Goal: Task Accomplishment & Management: Use online tool/utility

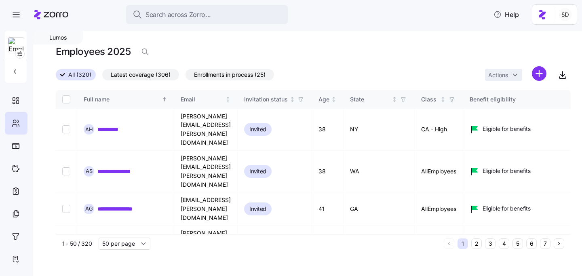
click at [531, 246] on button "6" at bounding box center [531, 243] width 10 height 10
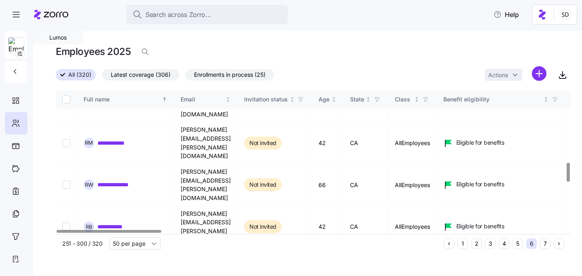
scroll to position [553, 0]
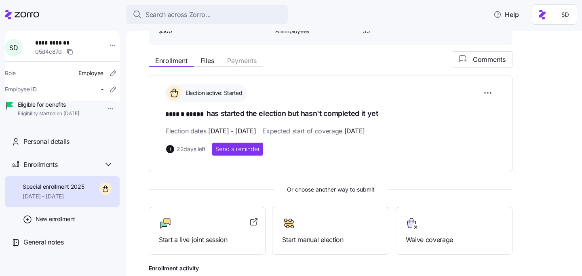
scroll to position [162, 0]
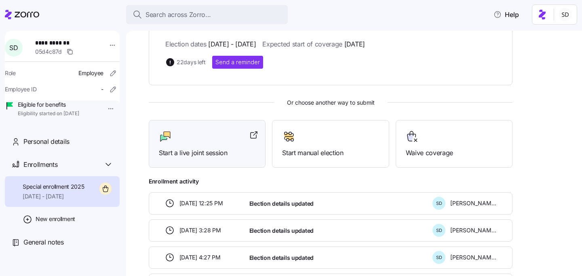
click at [195, 142] on div at bounding box center [207, 136] width 97 height 13
click at [19, 18] on icon at bounding box center [22, 15] width 34 height 10
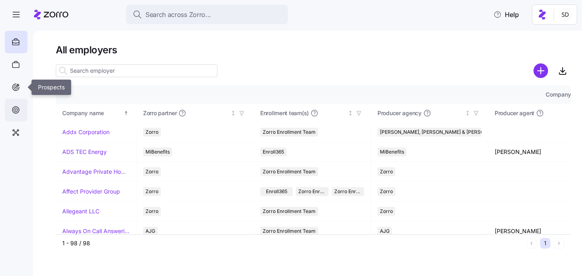
click at [17, 105] on icon at bounding box center [15, 110] width 9 height 10
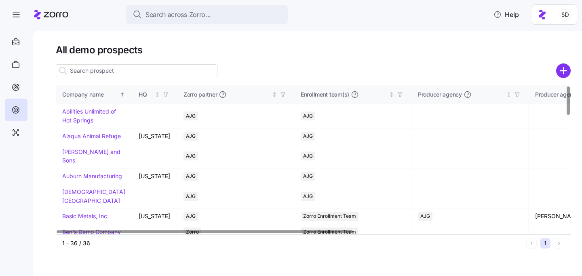
click at [122, 73] on input at bounding box center [137, 70] width 162 height 13
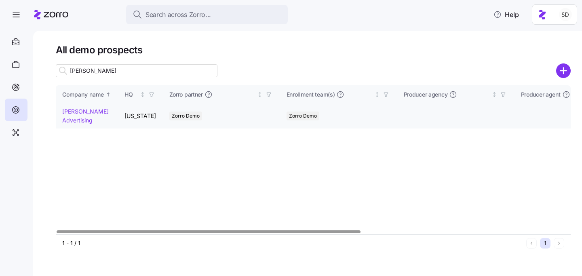
type input "kurian"
click at [72, 114] on link "Kurian's Advertising" at bounding box center [85, 116] width 46 height 16
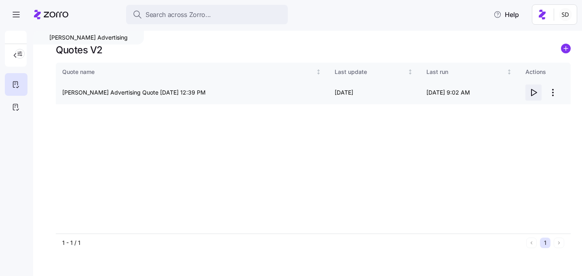
click at [531, 92] on icon "button" at bounding box center [533, 92] width 5 height 6
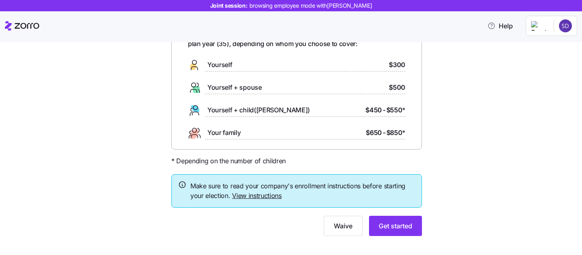
scroll to position [59, 0]
click at [382, 225] on span "Get started" at bounding box center [395, 225] width 34 height 10
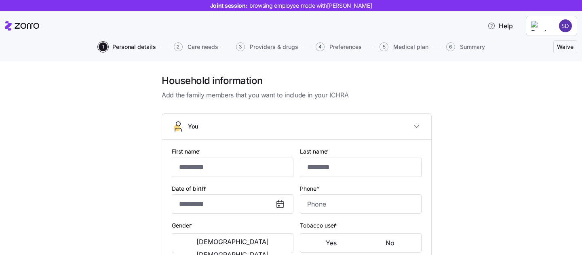
type input "******"
type input "*****"
type input "[PERSON_NAME][EMAIL_ADDRESS][DOMAIN_NAME]"
type input "[EMAIL_ADDRESS][DOMAIN_NAME]"
type input "**********"
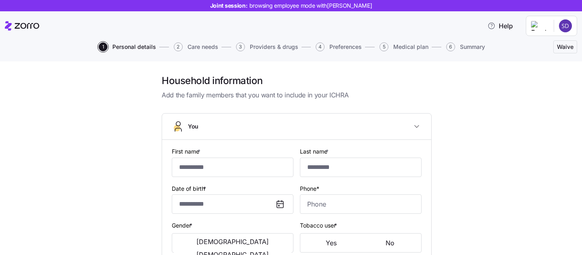
checkbox input "true"
type input "**********"
type input "[PHONE_NUMBER]"
type input "[DEMOGRAPHIC_DATA] citizen"
type input "Married"
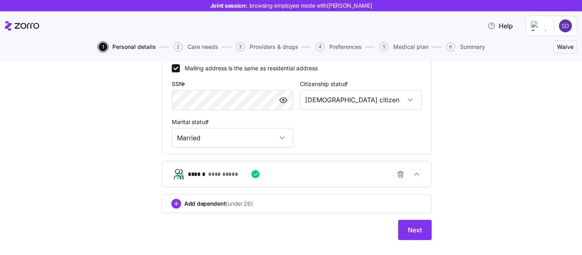
scroll to position [284, 0]
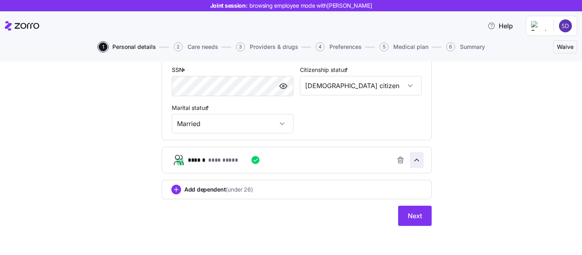
click at [422, 163] on span "button" at bounding box center [416, 159] width 13 height 15
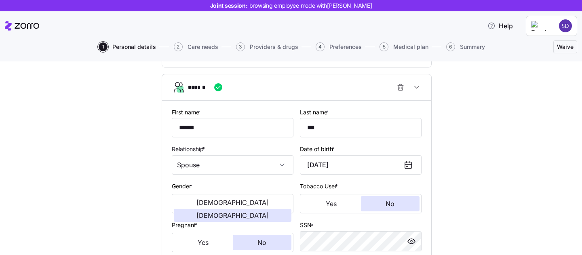
scroll to position [348, 0]
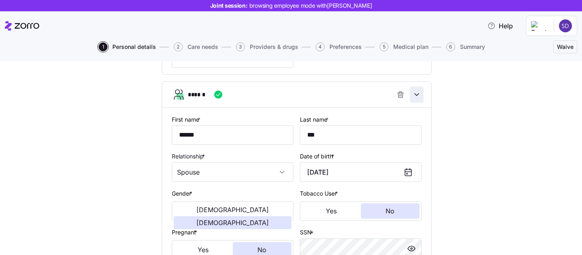
click at [415, 100] on span "button" at bounding box center [416, 94] width 13 height 15
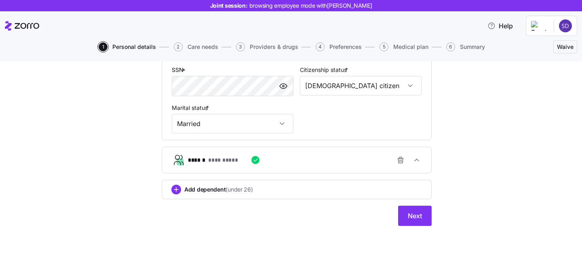
scroll to position [284, 0]
click at [408, 216] on span "Next" at bounding box center [414, 216] width 14 height 10
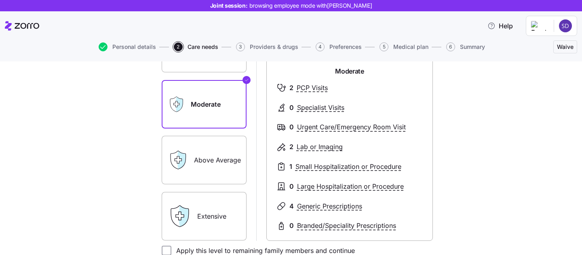
scroll to position [108, 0]
click at [209, 212] on label "Extensive" at bounding box center [204, 215] width 85 height 48
click at [0, 0] on input "Extensive" at bounding box center [0, 0] width 0 height 0
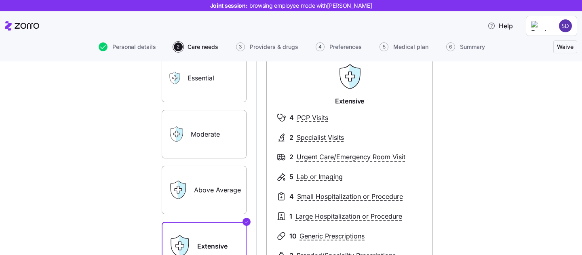
scroll to position [77, 0]
click at [205, 145] on label "Moderate" at bounding box center [204, 134] width 85 height 48
click at [0, 0] on input "Moderate" at bounding box center [0, 0] width 0 height 0
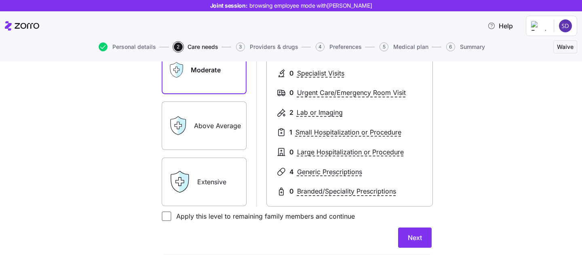
scroll to position [169, 0]
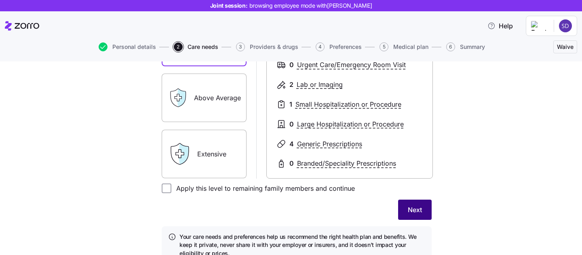
click at [413, 210] on span "Next" at bounding box center [414, 210] width 14 height 10
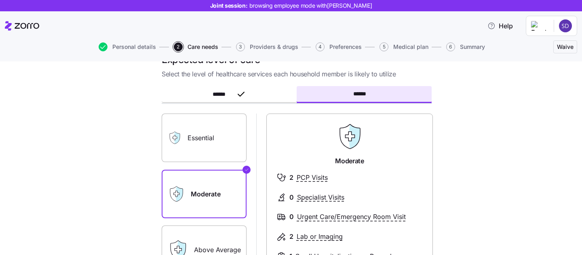
scroll to position [21, 0]
click at [227, 141] on label "Essential" at bounding box center [204, 138] width 85 height 48
click at [0, 0] on input "Essential" at bounding box center [0, 0] width 0 height 0
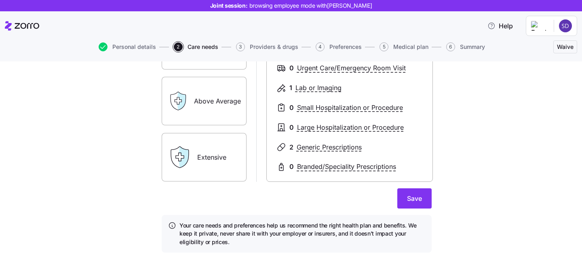
scroll to position [171, 0]
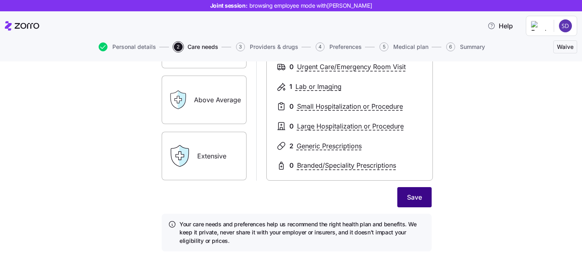
click at [411, 199] on span "Save" at bounding box center [414, 197] width 15 height 10
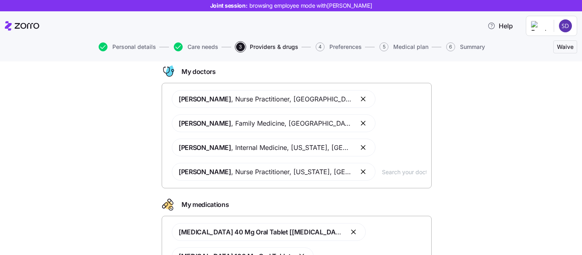
scroll to position [46, 0]
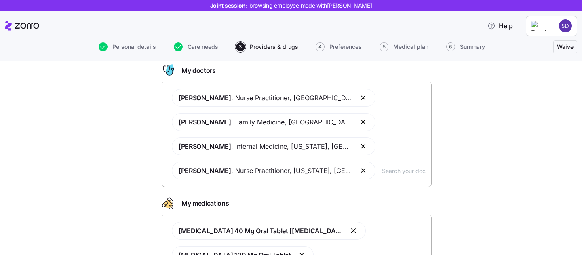
click at [382, 173] on input "text" at bounding box center [404, 170] width 44 height 9
type input "a"
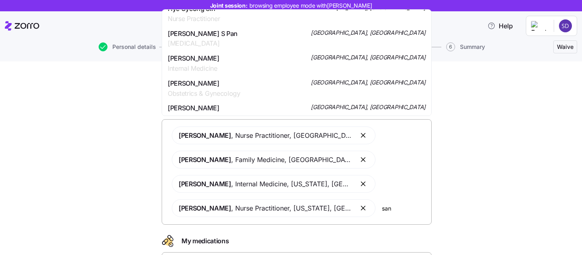
scroll to position [654, 0]
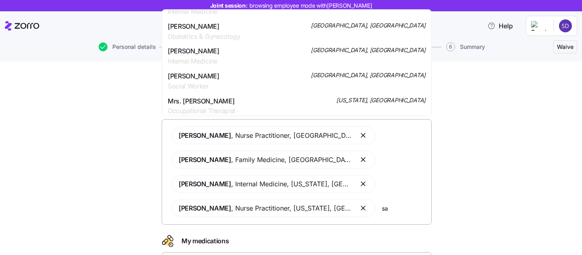
type input "s"
click at [495, 141] on div "Doctors and medications Select the doctors and medications that you would like …" at bounding box center [297, 219] width 548 height 307
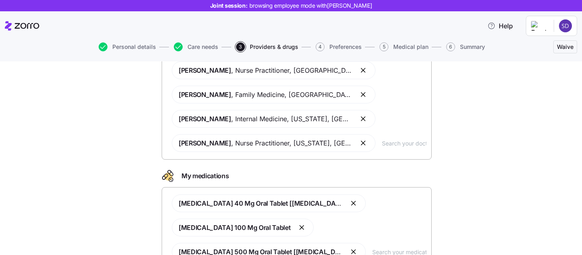
scroll to position [122, 0]
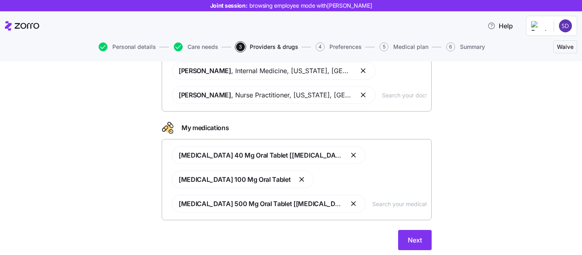
click at [349, 199] on button "button" at bounding box center [354, 204] width 10 height 10
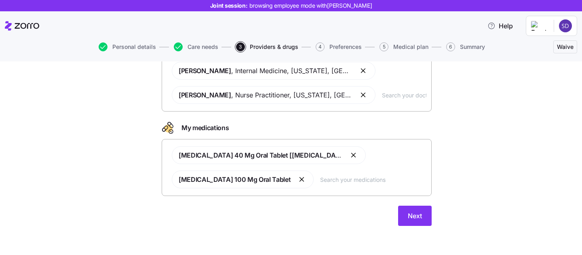
scroll to position [113, 0]
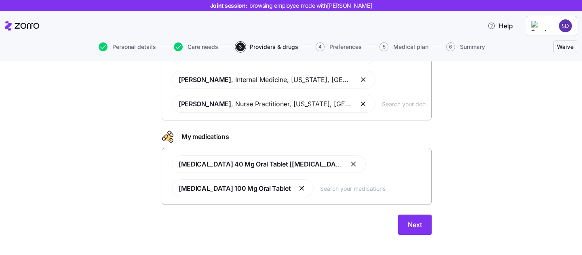
click at [307, 183] on button "button" at bounding box center [302, 188] width 10 height 10
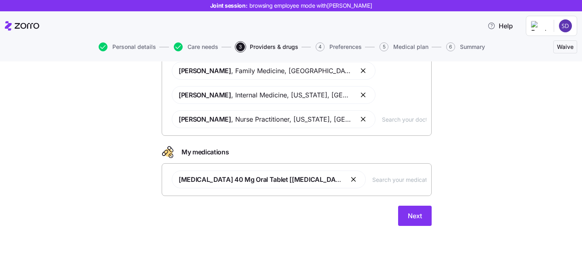
scroll to position [97, 0]
click at [372, 177] on input "text" at bounding box center [399, 179] width 54 height 9
type input "pli"
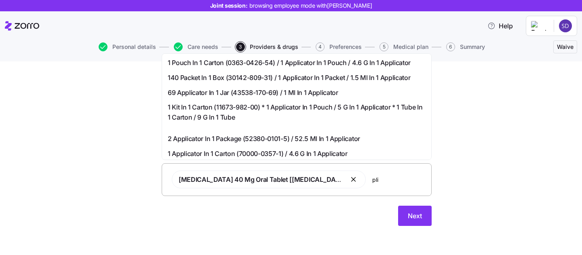
click at [365, 191] on div "[MEDICAL_DATA] 40 Mg Oral Tablet [[MEDICAL_DATA]] pli" at bounding box center [296, 179] width 259 height 27
click at [372, 180] on input "pli" at bounding box center [399, 179] width 54 height 9
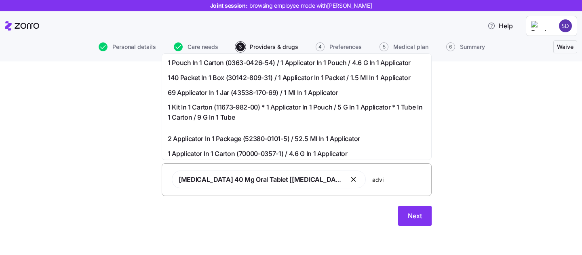
type input "[MEDICAL_DATA]"
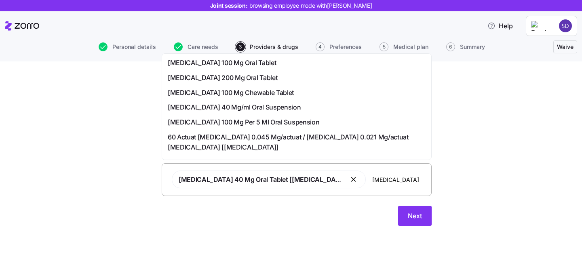
click at [248, 96] on span "[MEDICAL_DATA] 100 Mg Chewable Tablet" at bounding box center [231, 93] width 126 height 10
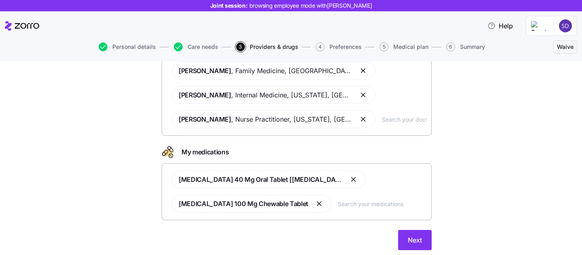
click at [315, 204] on button "button" at bounding box center [320, 204] width 10 height 10
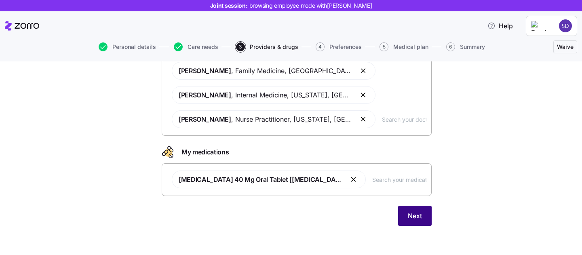
click at [409, 211] on span "Next" at bounding box center [414, 216] width 14 height 10
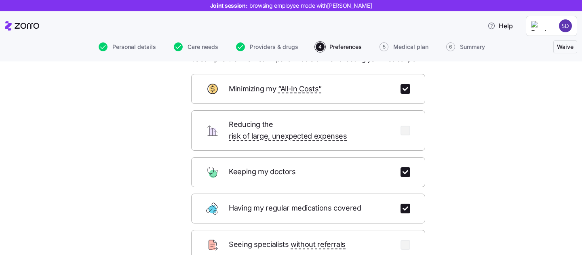
scroll to position [44, 0]
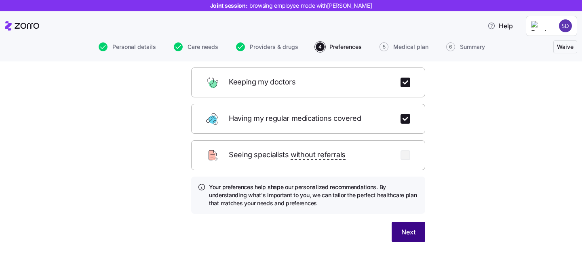
click at [408, 222] on button "Next" at bounding box center [408, 232] width 34 height 20
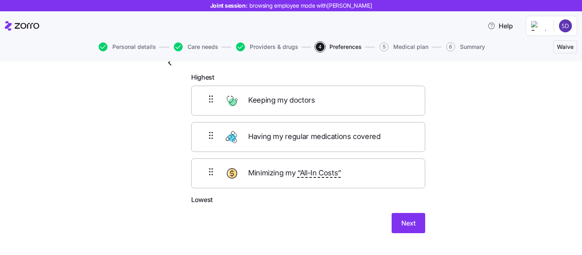
scroll to position [30, 0]
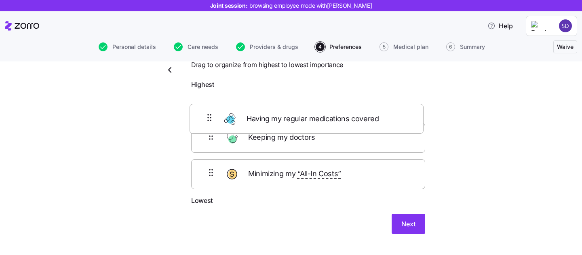
drag, startPoint x: 337, startPoint y: 144, endPoint x: 335, endPoint y: 110, distance: 34.0
click at [335, 110] on div "Keeping my doctors Having my regular medications covered Minimizing my “All-In …" at bounding box center [308, 144] width 234 height 103
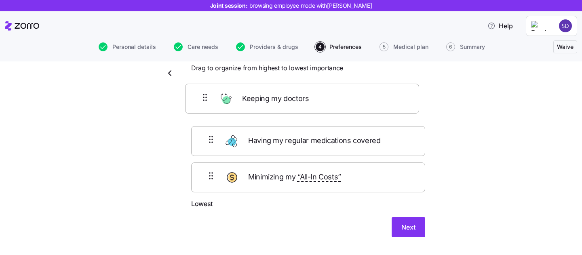
drag, startPoint x: 330, startPoint y: 138, endPoint x: 323, endPoint y: 89, distance: 49.3
click at [323, 89] on form "Highest Having my regular medications covered Keeping my doctors Minimizing my …" at bounding box center [308, 160] width 234 height 154
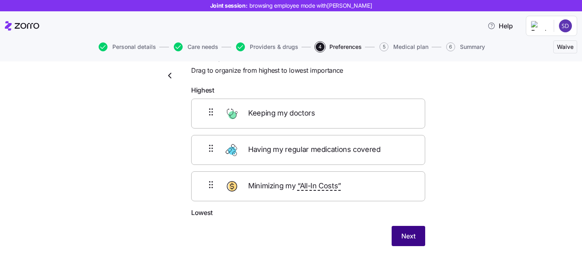
click at [407, 236] on span "Next" at bounding box center [408, 236] width 14 height 10
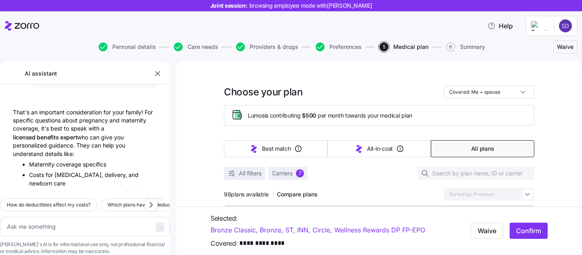
type textarea "x"
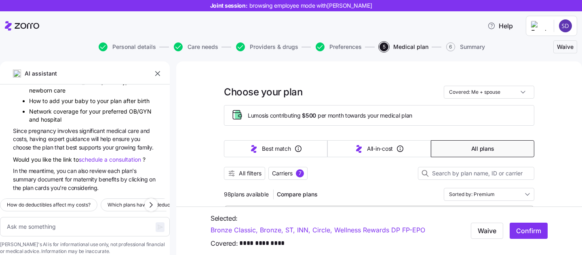
scroll to position [5922, 0]
click at [158, 74] on icon "button" at bounding box center [157, 73] width 8 height 8
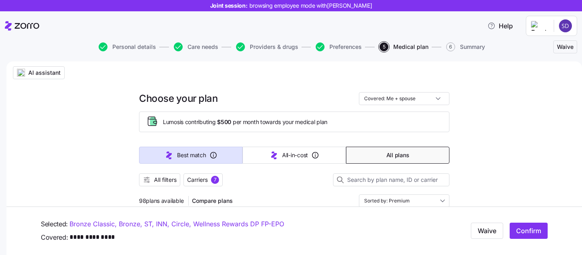
click at [184, 151] on span "Best match" at bounding box center [191, 155] width 29 height 8
type input "Sorted by: Best match"
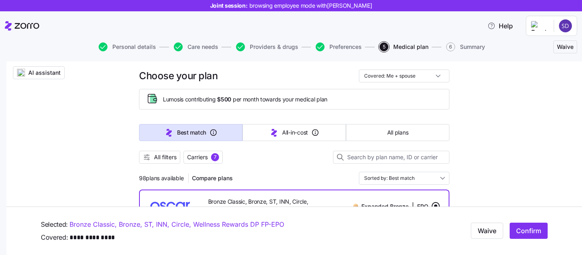
scroll to position [37, 0]
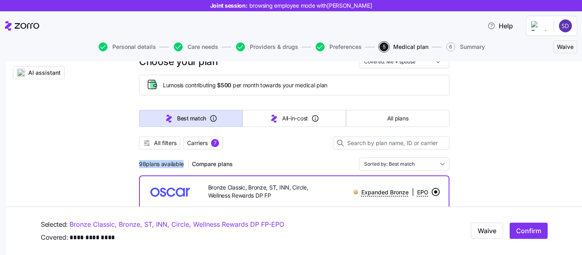
drag, startPoint x: 139, startPoint y: 163, endPoint x: 182, endPoint y: 164, distance: 42.8
click at [182, 164] on span "98 plans available" at bounding box center [161, 164] width 44 height 8
click at [270, 163] on div "98 plans available Compare plans Sorted by: Best match" at bounding box center [294, 163] width 310 height 13
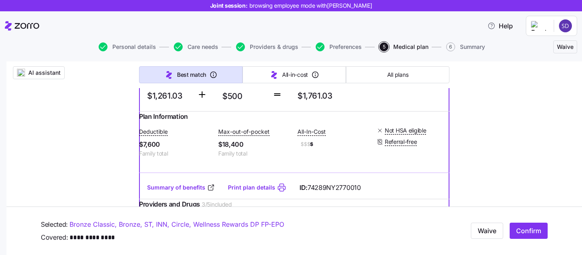
scroll to position [221, 0]
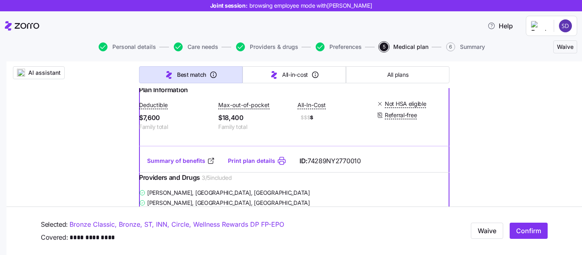
click at [328, 166] on span "74289NY2770010" at bounding box center [333, 161] width 53 height 10
click at [379, 172] on div "Summary of benefits Print plan details ID: 74289NY2770010" at bounding box center [294, 160] width 310 height 23
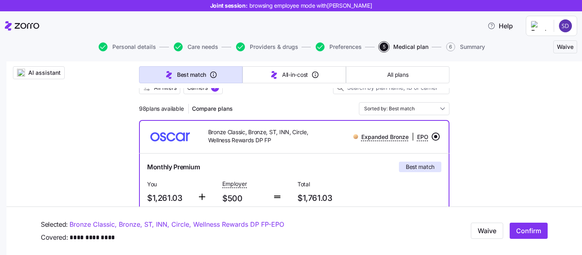
scroll to position [86, 0]
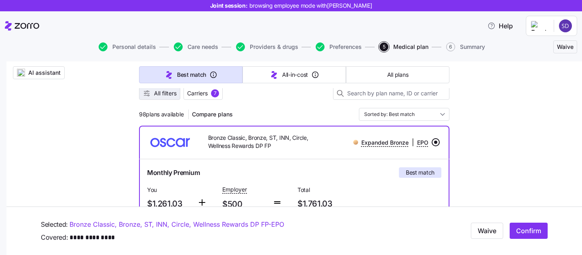
click at [153, 96] on span "All filters" at bounding box center [160, 93] width 34 height 8
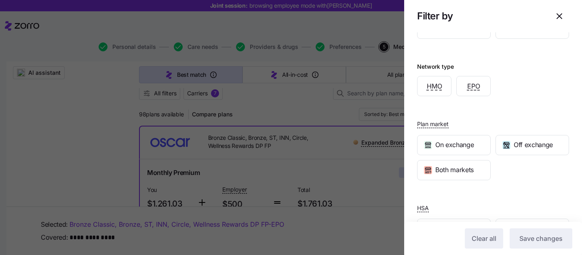
scroll to position [194, 0]
click at [365, 165] on div at bounding box center [291, 127] width 582 height 255
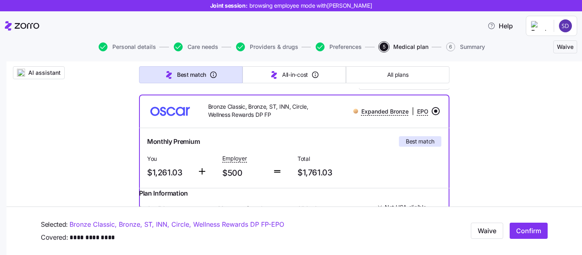
scroll to position [134, 0]
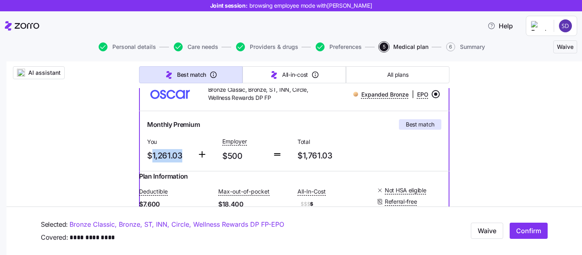
drag, startPoint x: 151, startPoint y: 158, endPoint x: 192, endPoint y: 158, distance: 40.8
click at [193, 158] on div "You $1,261.03" at bounding box center [169, 149] width 50 height 33
click at [192, 158] on div "You $1,261.03" at bounding box center [169, 149] width 50 height 33
drag, startPoint x: 184, startPoint y: 156, endPoint x: 146, endPoint y: 156, distance: 38.0
click at [146, 156] on div "You $1,261.03" at bounding box center [169, 149] width 50 height 33
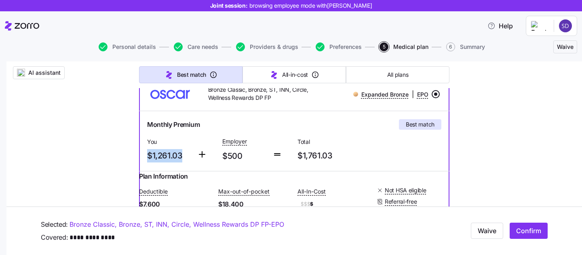
click at [167, 169] on div "Monthly Premium Best match You $1,261.03 Employer $500 Total $1,761.03" at bounding box center [294, 141] width 310 height 60
click at [164, 158] on span "$1,261.03" at bounding box center [169, 155] width 44 height 13
click at [171, 171] on div at bounding box center [294, 171] width 310 height 0
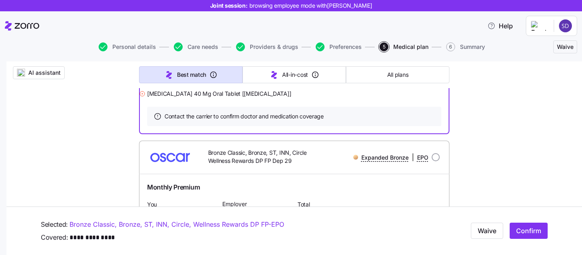
scroll to position [380, 0]
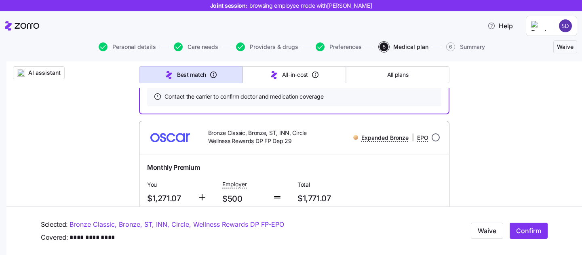
click at [435, 141] on input "radio" at bounding box center [435, 137] width 8 height 8
radio input "true"
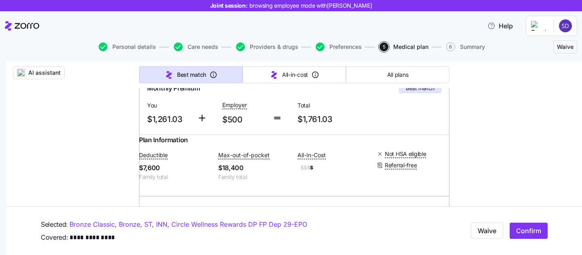
scroll to position [72, 0]
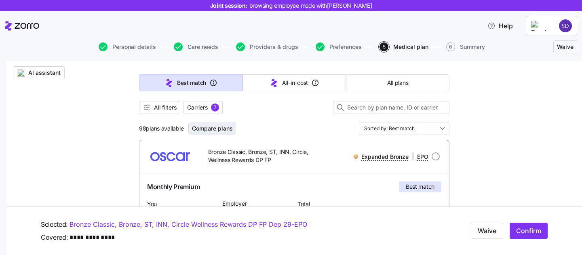
click at [214, 132] on span "Compare plans" at bounding box center [212, 128] width 41 height 8
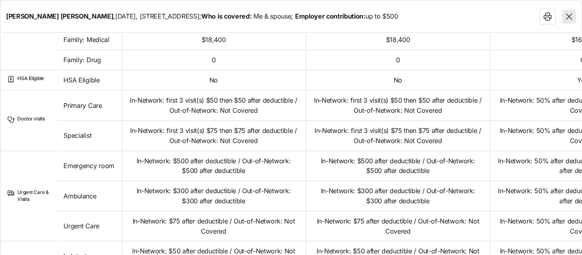
scroll to position [322, 0]
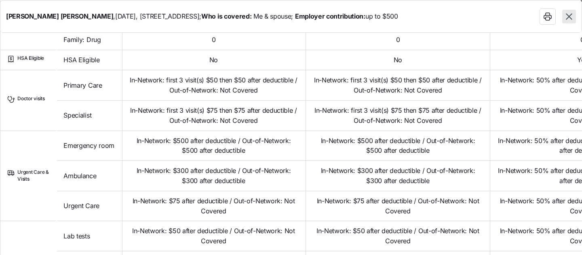
click at [569, 12] on icon "button" at bounding box center [568, 16] width 10 height 10
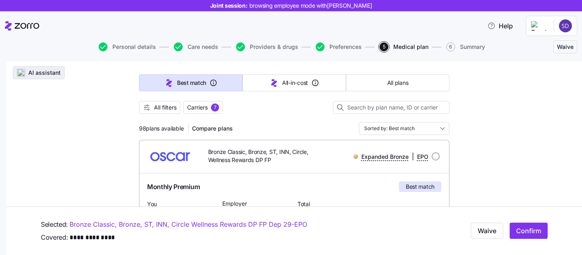
click at [27, 71] on span "AI assistant" at bounding box center [39, 73] width 44 height 8
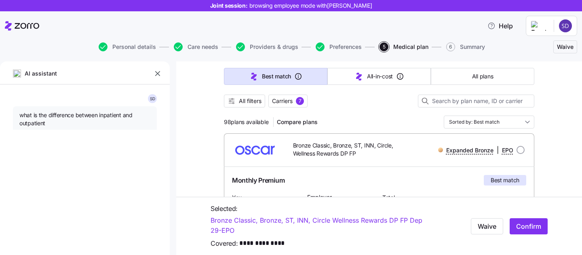
type textarea "x"
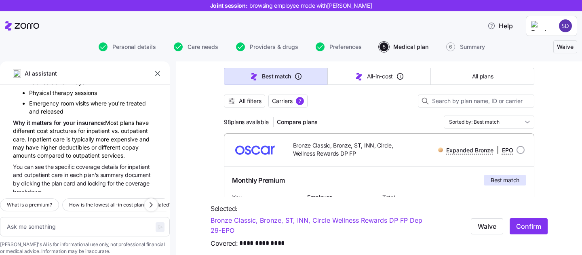
scroll to position [176, 0]
click at [86, 217] on textarea at bounding box center [85, 226] width 170 height 19
type textarea "my"
type textarea "x"
type textarea "my"
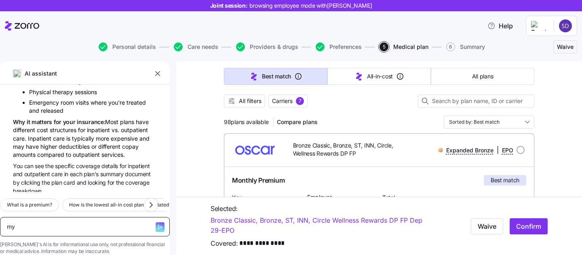
type textarea "x"
type textarea "my w"
type textarea "x"
type textarea "my wi"
type textarea "x"
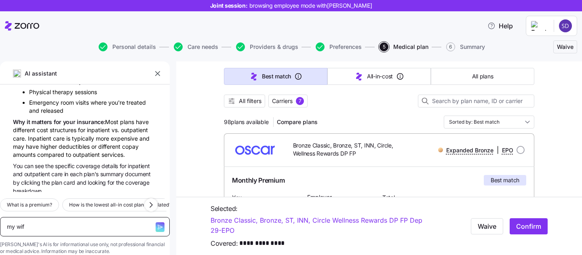
type textarea "my wife"
type textarea "x"
type textarea "my wife"
type textarea "x"
type textarea "my wife i"
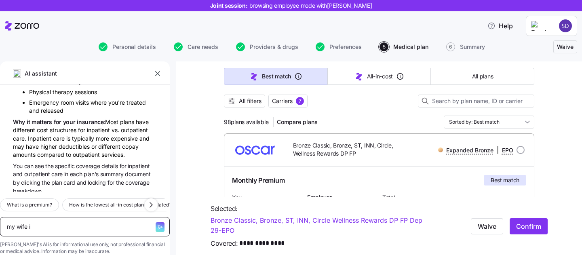
type textarea "x"
type textarea "my wife is"
type textarea "x"
type textarea "my wife is"
type textarea "x"
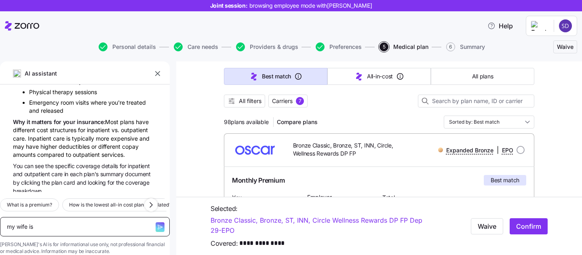
type textarea "my wife is p"
type textarea "x"
type textarea "my wife is pr"
type textarea "x"
type textarea "my wife is prr"
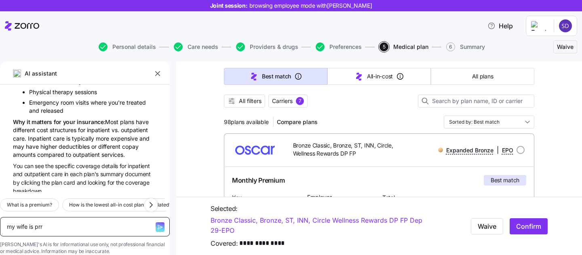
type textarea "x"
type textarea "my wife is prrg"
type textarea "x"
type textarea "my wife is prr"
type textarea "x"
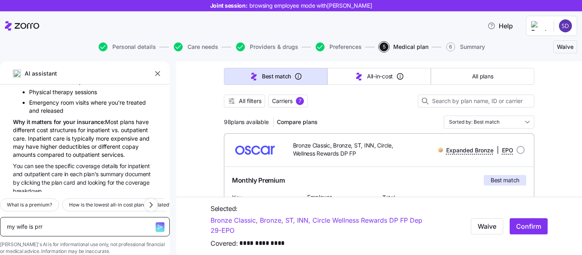
type textarea "my wife is pr"
type textarea "x"
type textarea "my wife is pre"
type textarea "x"
type textarea "my wife is preg"
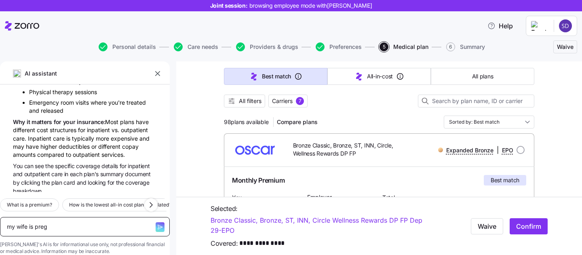
type textarea "x"
type textarea "my wife is pregn"
type textarea "x"
type textarea "my wife is pregna"
type textarea "x"
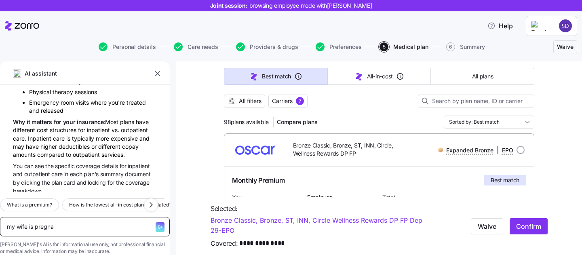
type textarea "my wife is [PERSON_NAME]"
type textarea "x"
type textarea "my wife is pregnant"
type textarea "x"
type textarea "my wife is pregnant"
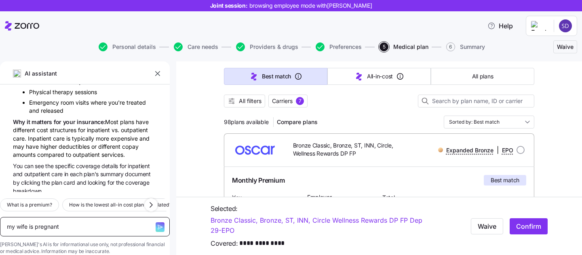
type textarea "x"
type textarea "my wife is pregnant"
type textarea "x"
type textarea "my wife is pregnant,"
type textarea "x"
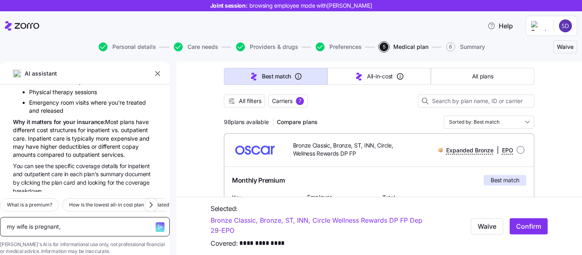
type textarea "my wife is pregnant,"
type textarea "x"
type textarea "my wife is pregnant, w"
type textarea "x"
type textarea "my wife is pregnant, wh"
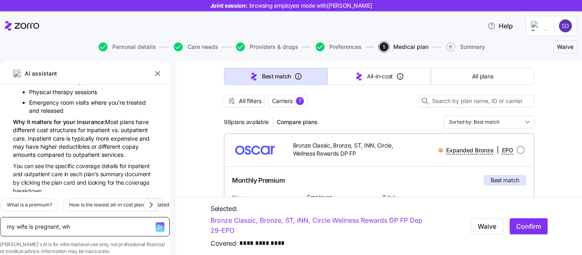
type textarea "x"
type textarea "my wife is pregnant, what"
type textarea "x"
type textarea "my wife is pregnant, what p"
type textarea "x"
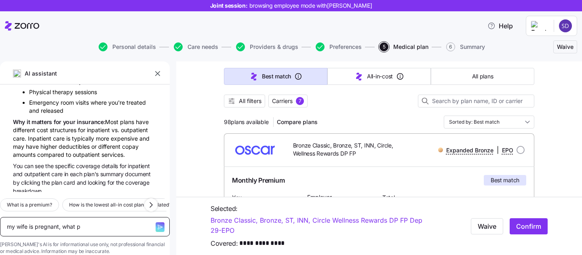
type textarea "my wife is pregnant, what pl"
type textarea "x"
type textarea "my wife is pregnant, what pla"
type textarea "x"
type textarea "my wife is pregnant, what plan"
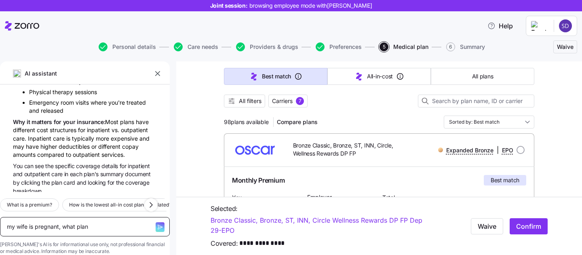
type textarea "x"
type textarea "my wife is pregnant, what plan"
type textarea "x"
type textarea "my wife is pregnant, what plan sh"
type textarea "x"
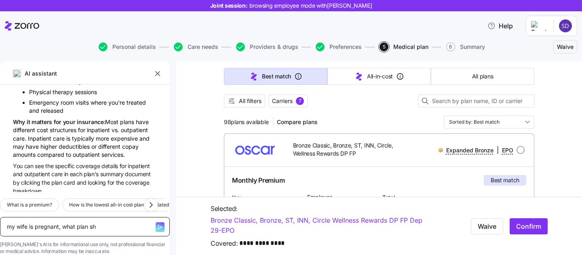
type textarea "my wife is pregnant, what plan sho"
type textarea "x"
type textarea "my wife is pregnant, what plan shou"
type textarea "x"
type textarea "my wife is pregnant, what plan shouu"
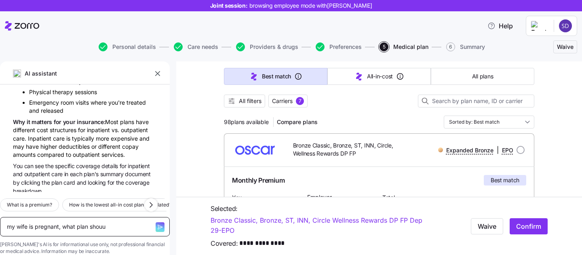
type textarea "x"
type textarea "my wife is pregnant, what plan shou"
type textarea "x"
type textarea "my wife is pregnant, what plan shoul"
type textarea "x"
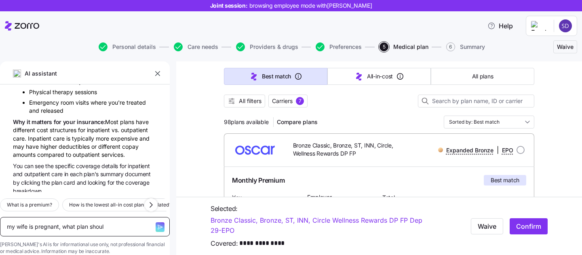
type textarea "my wife is pregnant, what plan should"
type textarea "x"
type textarea "my wife is pregnant, what plan should"
type textarea "x"
type textarea "my wife is pregnant, what plan should I"
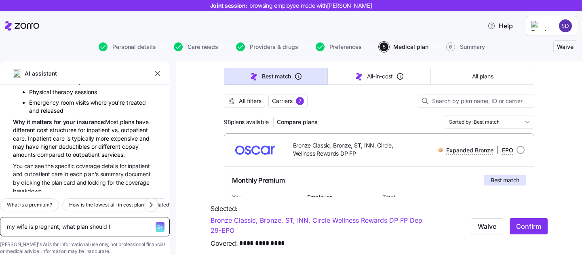
type textarea "x"
type textarea "my wife is pregnant, what plan should I"
type textarea "x"
type textarea "my wife is pregnant, what plan should I c"
type textarea "x"
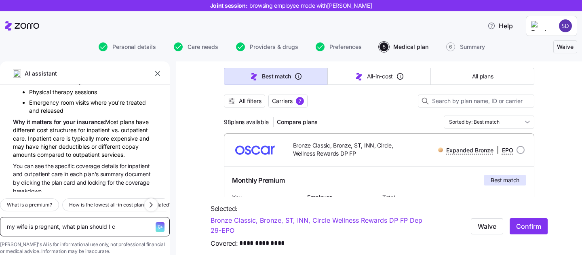
type textarea "my wife is pregnant, what plan should I ch"
type textarea "x"
type textarea "my wife is pregnant, what plan should I cho"
type textarea "x"
type textarea "my wife is pregnant, what plan should I choos"
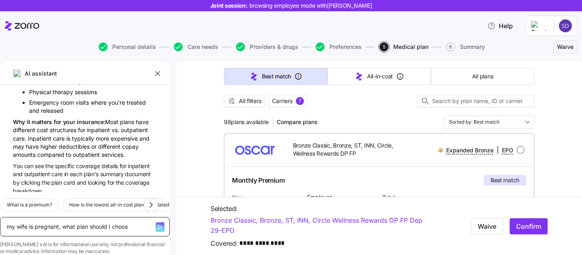
type textarea "x"
type textarea "my wife is pregnant, what plan should I choose"
type textarea "x"
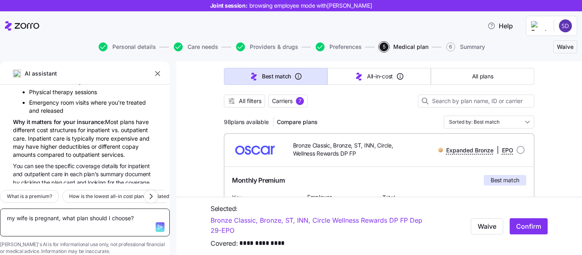
type textarea "my wife is pregnant, what plan should I choose?"
type textarea "x"
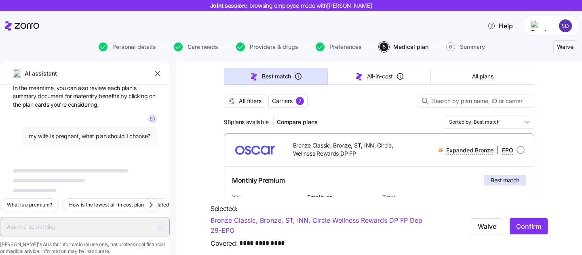
scroll to position [6005, 0]
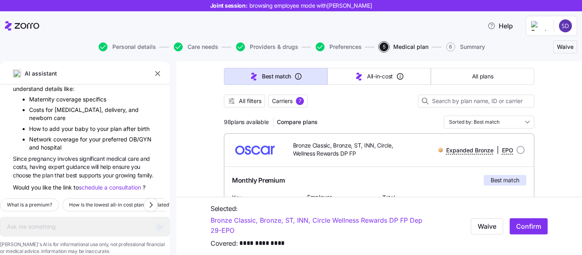
type textarea "x"
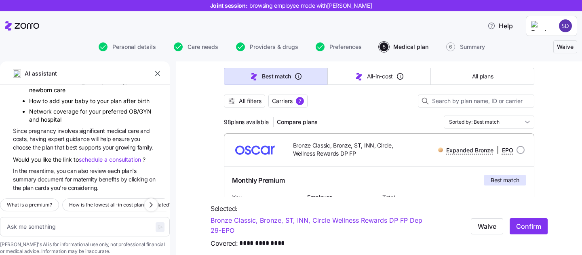
scroll to position [6145, 0]
click at [519, 150] on input "radio" at bounding box center [520, 150] width 8 height 8
radio input "true"
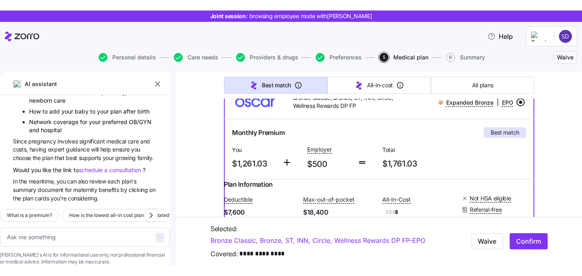
scroll to position [125, 0]
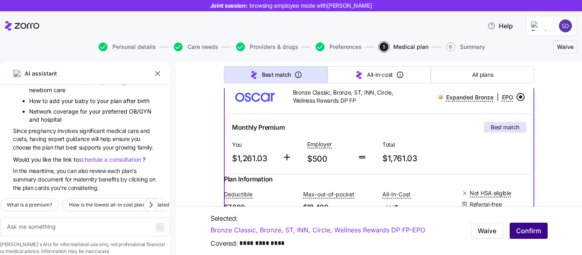
click at [532, 234] on span "Confirm" at bounding box center [528, 231] width 25 height 10
type textarea "x"
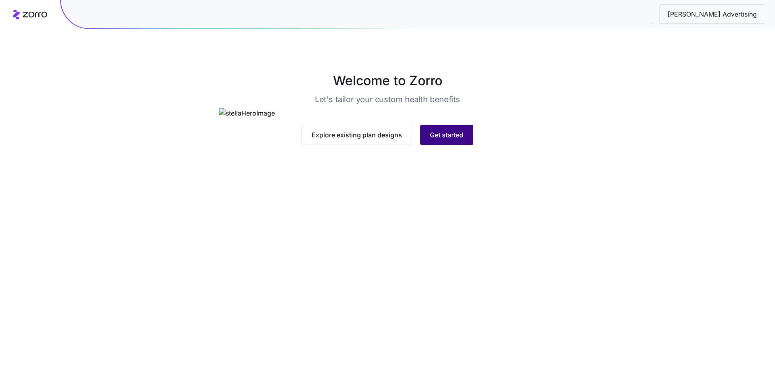
click at [461, 140] on span "Get started" at bounding box center [447, 135] width 34 height 10
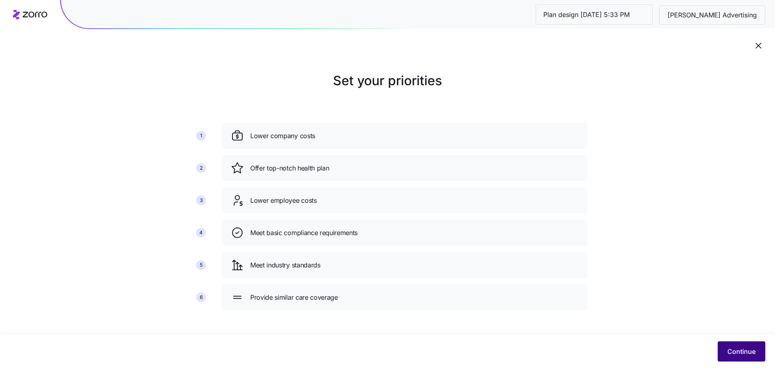
click at [732, 345] on button "Continue" at bounding box center [742, 351] width 48 height 20
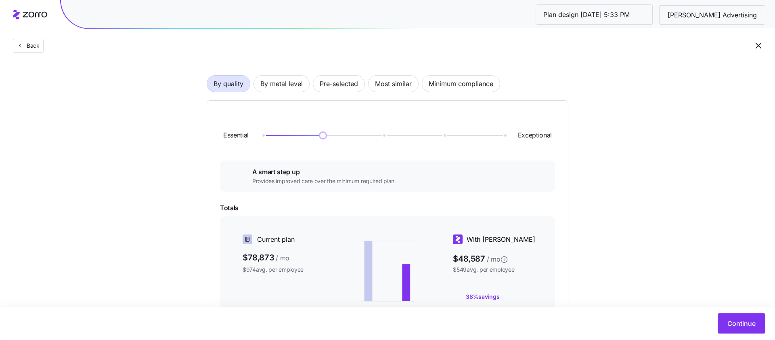
scroll to position [42, 0]
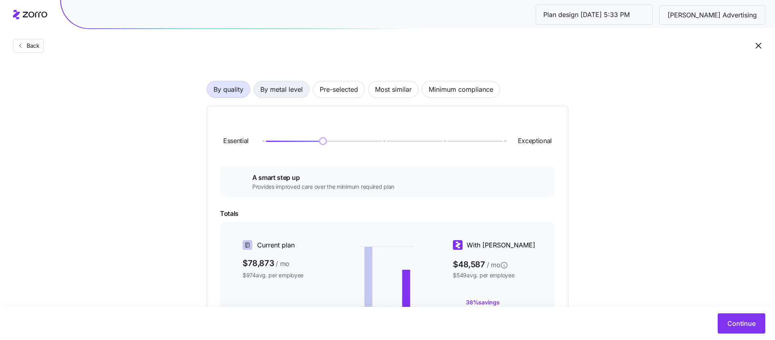
click at [278, 89] on span "By metal level" at bounding box center [281, 89] width 42 height 16
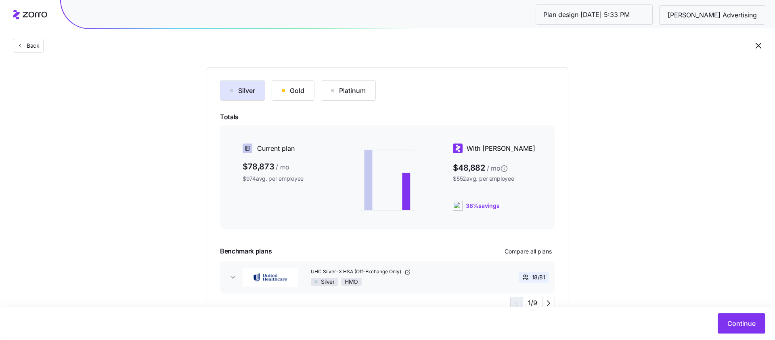
scroll to position [86, 0]
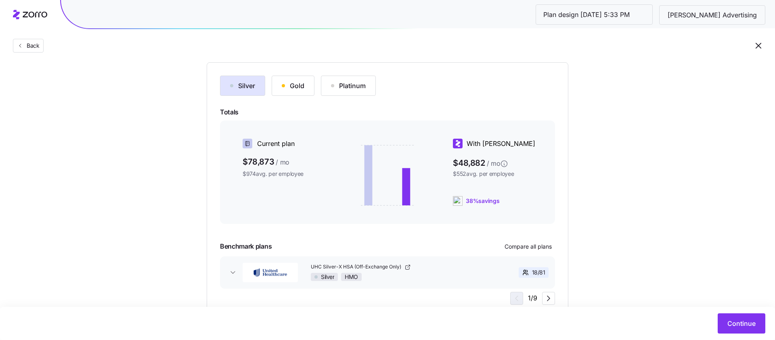
click at [288, 88] on div "Gold" at bounding box center [293, 86] width 23 height 10
click at [357, 85] on div "Platinum" at bounding box center [348, 86] width 35 height 10
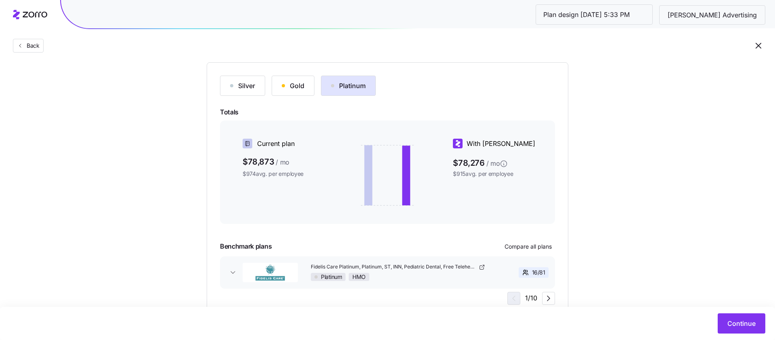
click at [255, 84] on div "Silver" at bounding box center [242, 86] width 25 height 10
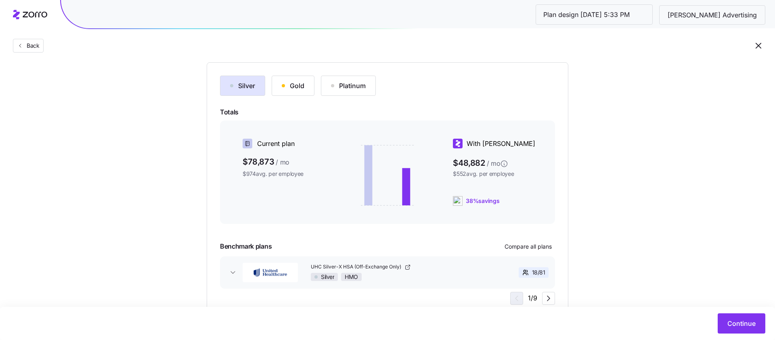
scroll to position [115, 0]
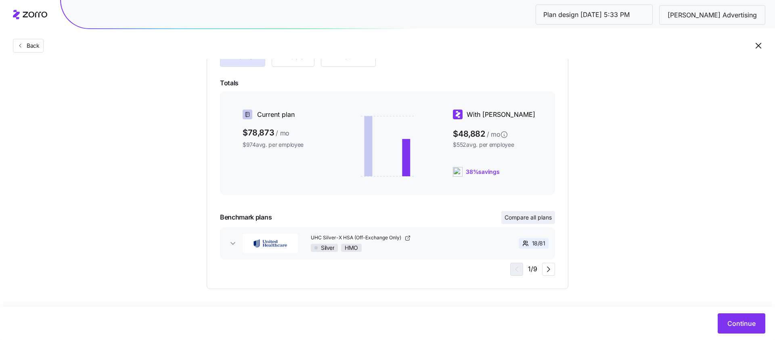
click at [540, 216] on span "Compare all plans" at bounding box center [528, 217] width 47 height 8
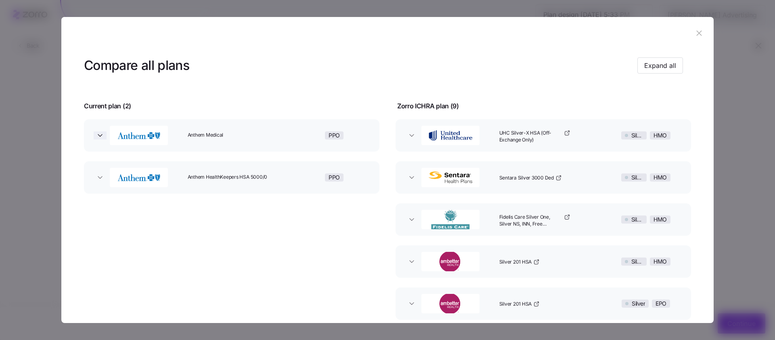
click at [97, 134] on icon "button" at bounding box center [100, 135] width 8 height 8
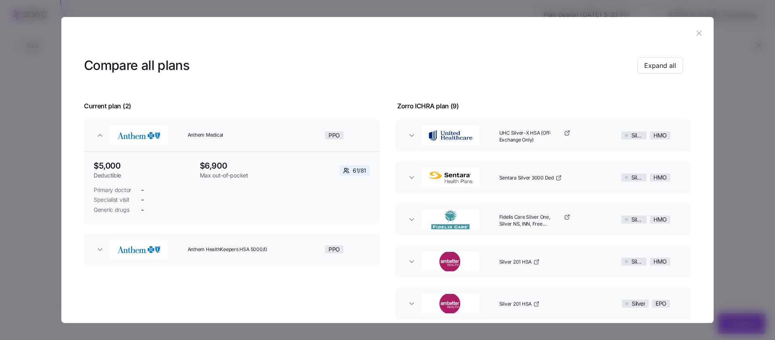
click at [93, 247] on button "Anthem HealthKeepers HSA 5000/0 PPO" at bounding box center [232, 249] width 296 height 32
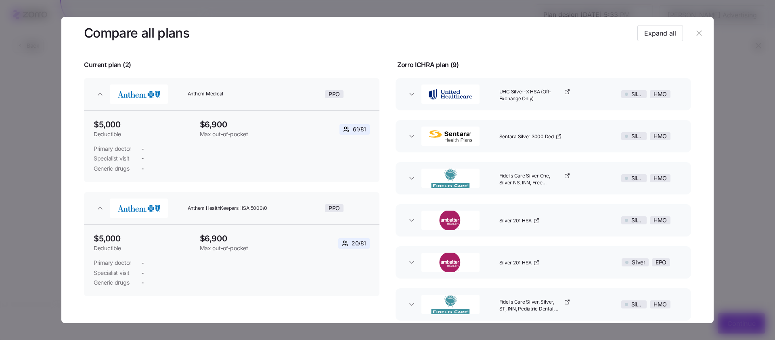
scroll to position [50, 0]
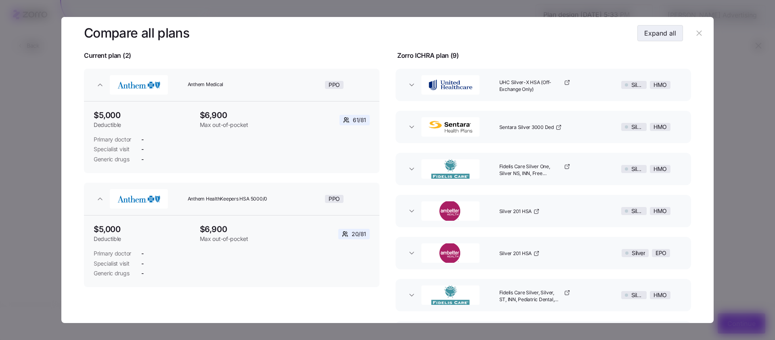
click at [652, 36] on span "Expand all" at bounding box center [661, 33] width 32 height 10
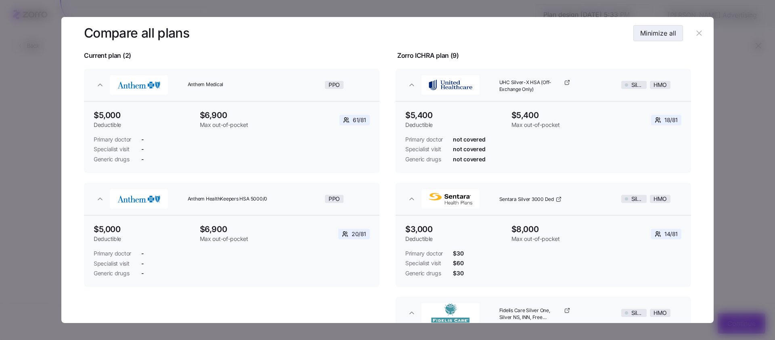
click at [652, 35] on span "Minimize all" at bounding box center [658, 33] width 36 height 10
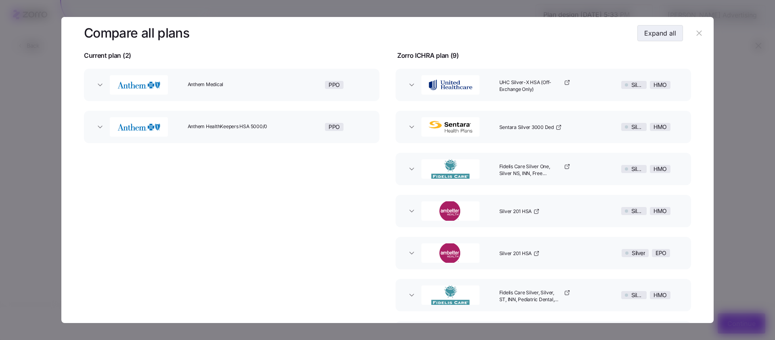
click at [652, 35] on span "Expand all" at bounding box center [661, 33] width 32 height 10
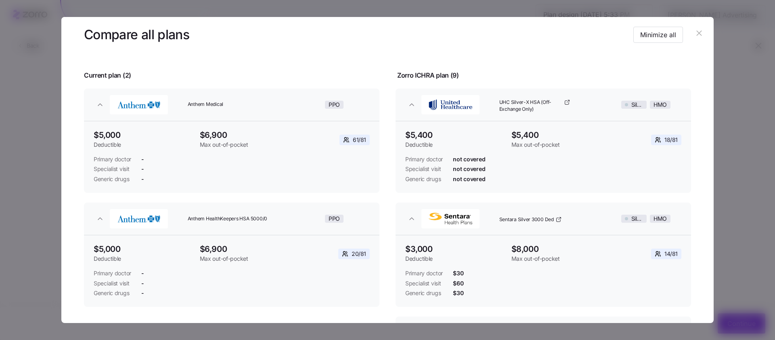
scroll to position [32, 0]
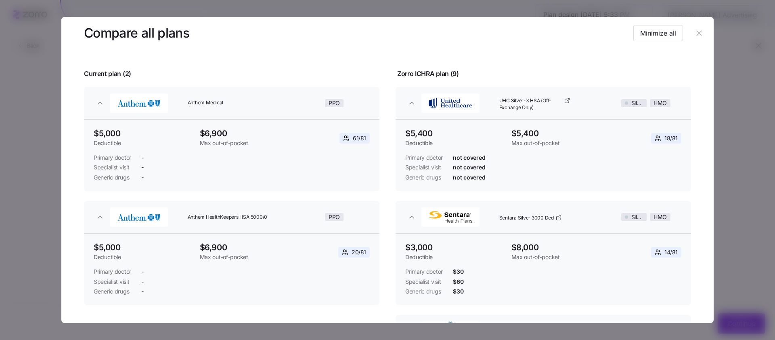
click at [695, 37] on icon "button" at bounding box center [699, 33] width 9 height 9
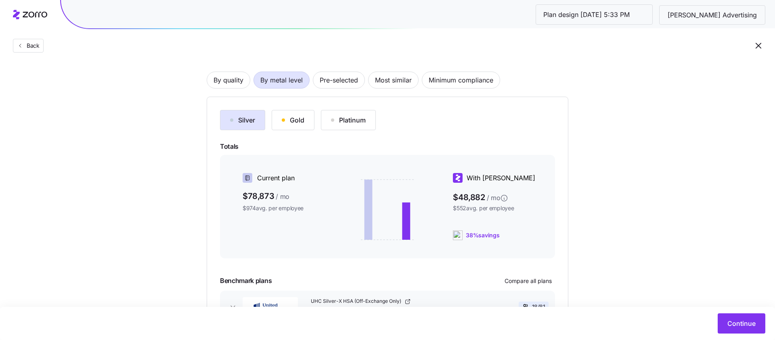
scroll to position [49, 0]
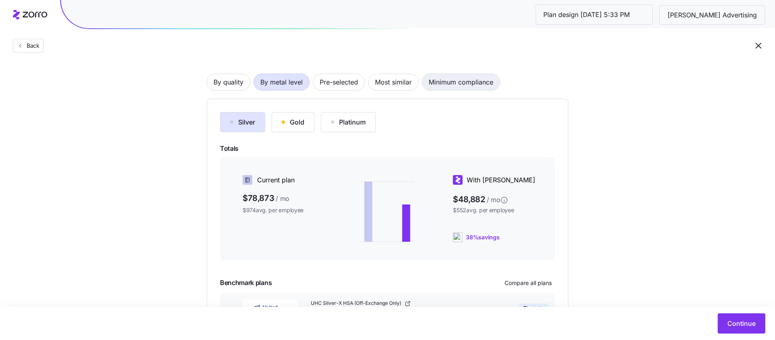
click at [439, 87] on span "Minimum compliance" at bounding box center [461, 82] width 65 height 16
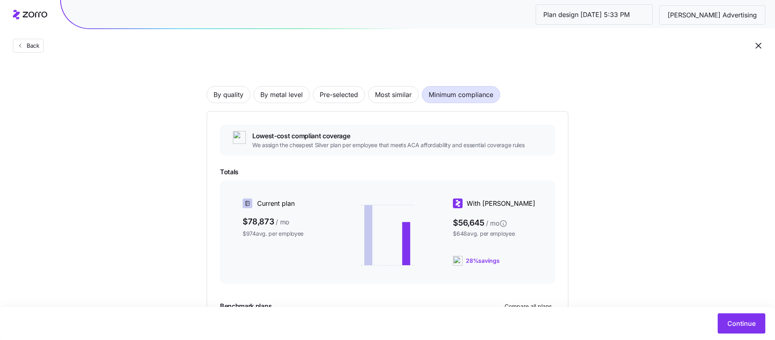
scroll to position [38, 0]
click at [387, 97] on span "Most similar" at bounding box center [393, 93] width 37 height 16
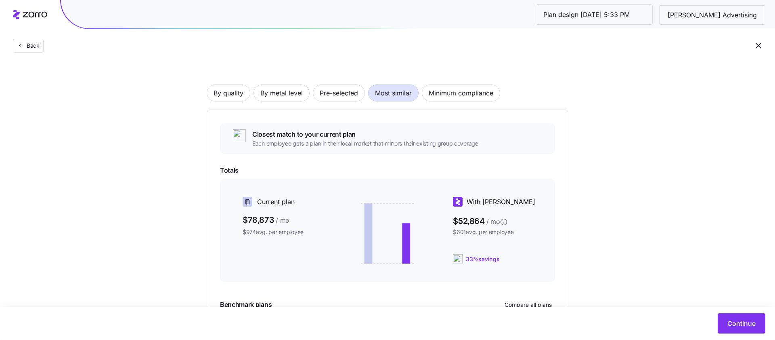
scroll to position [0, 0]
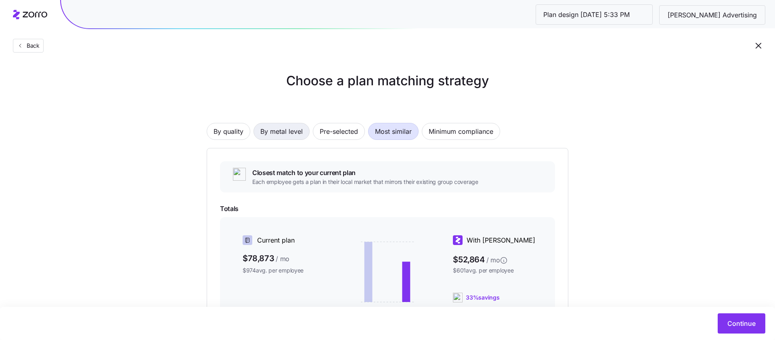
click at [290, 130] on span "By metal level" at bounding box center [281, 131] width 42 height 16
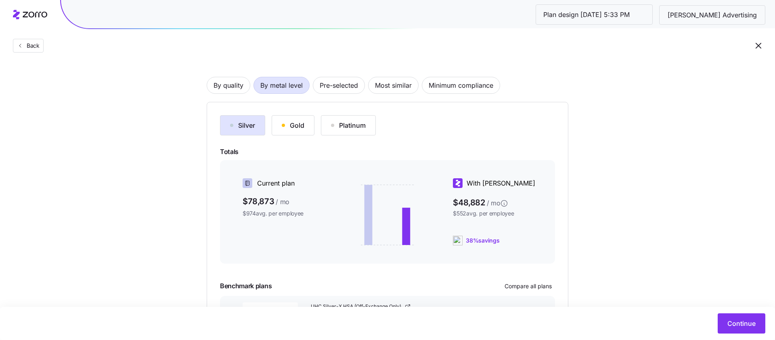
scroll to position [98, 0]
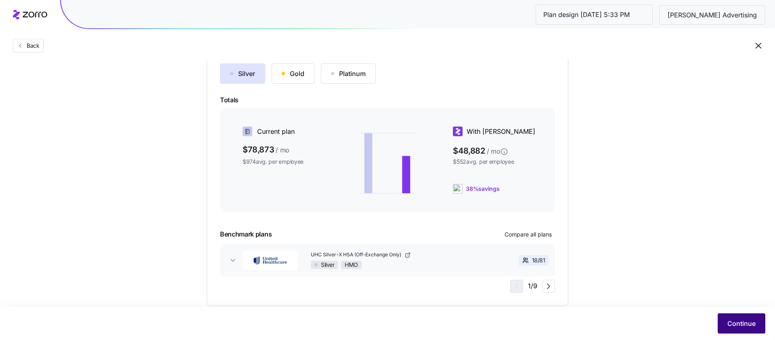
click at [745, 320] on span "Continue" at bounding box center [742, 323] width 28 height 10
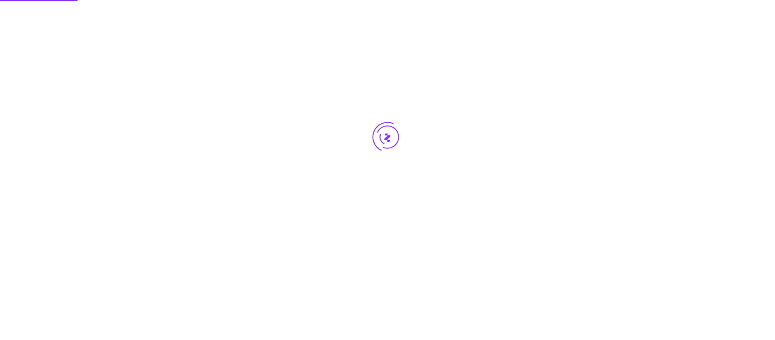
scroll to position [0, 0]
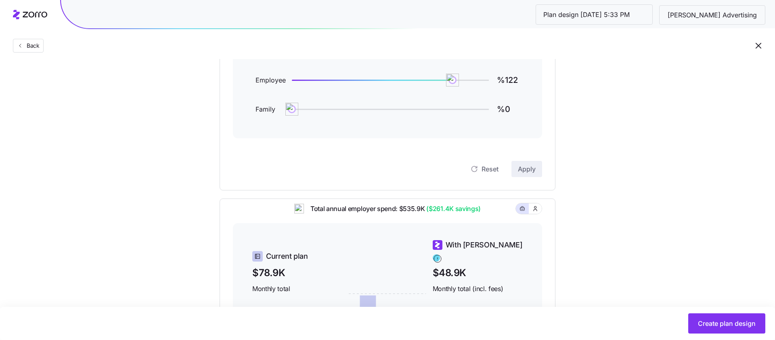
scroll to position [74, 0]
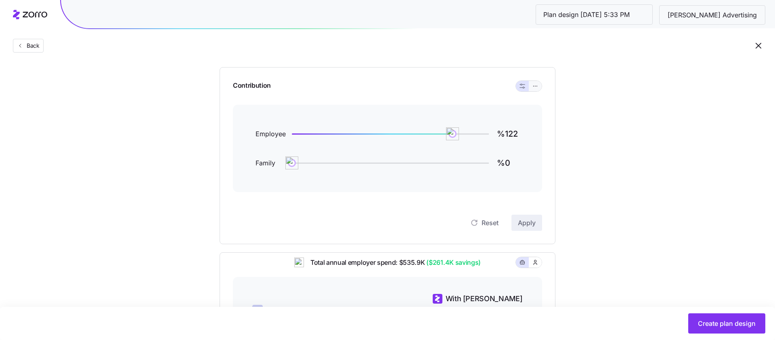
click at [533, 84] on icon "button" at bounding box center [536, 86] width 6 height 10
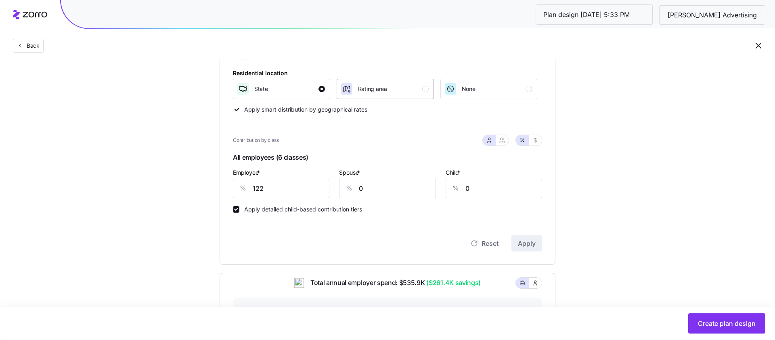
scroll to position [132, 0]
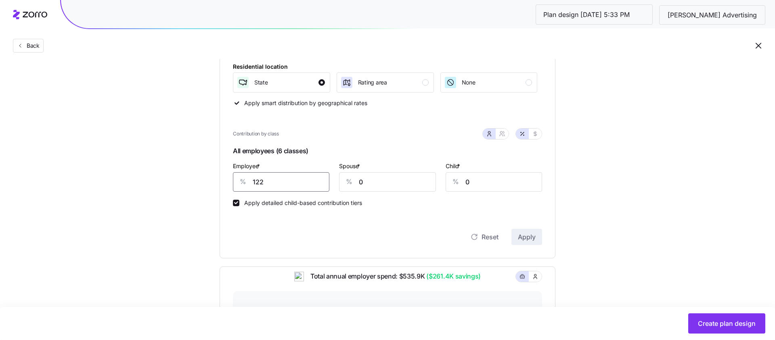
click at [296, 181] on input "122" at bounding box center [281, 181] width 97 height 19
type input "0"
click at [504, 131] on icon "button" at bounding box center [502, 133] width 6 height 6
click at [269, 183] on input "0" at bounding box center [268, 181] width 70 height 19
type input "80"
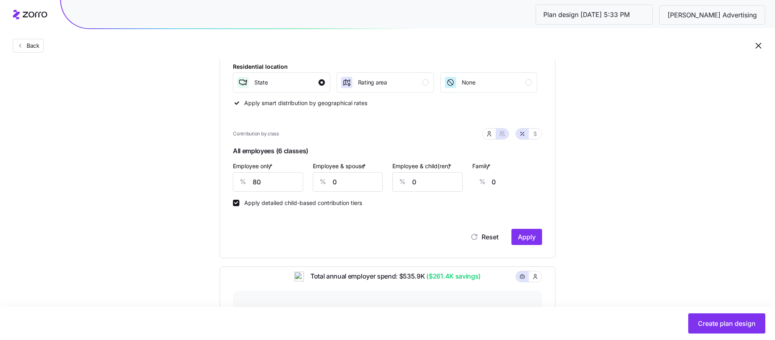
click at [366, 204] on div "Apply detailed child-based contribution tiers" at bounding box center [387, 198] width 309 height 15
click at [531, 235] on span "Apply" at bounding box center [527, 237] width 18 height 10
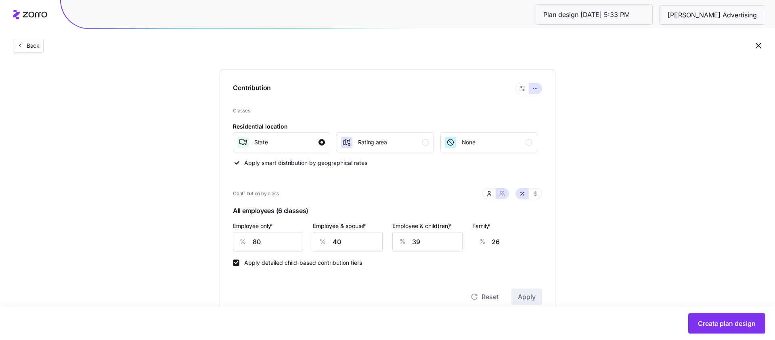
scroll to position [92, 0]
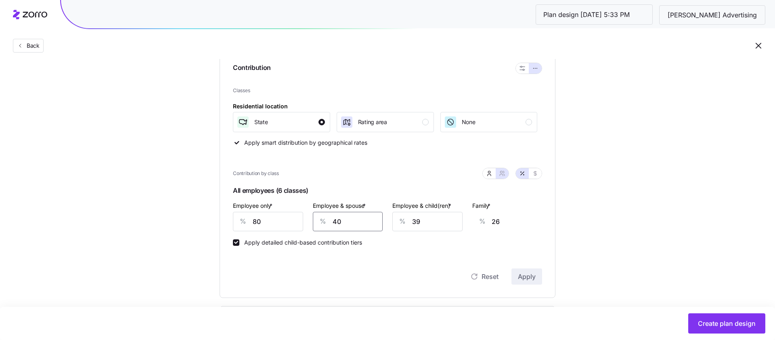
click at [355, 219] on input "40" at bounding box center [348, 221] width 70 height 19
click at [488, 174] on icon "button" at bounding box center [489, 175] width 3 height 2
type input "0"
click at [284, 225] on input "80" at bounding box center [281, 221] width 97 height 19
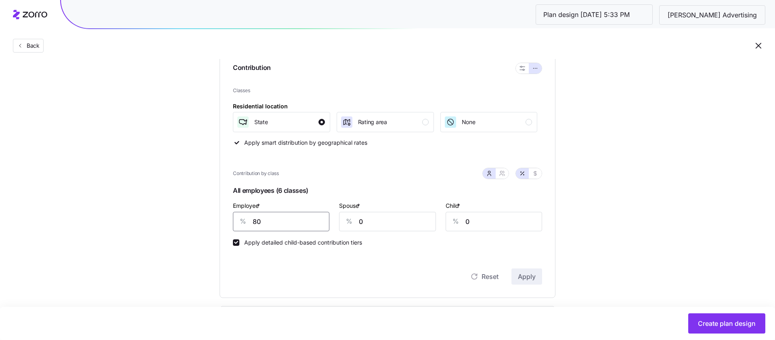
click at [284, 225] on input "80" at bounding box center [281, 221] width 97 height 19
type input "70"
click at [531, 279] on span "Apply" at bounding box center [527, 276] width 18 height 10
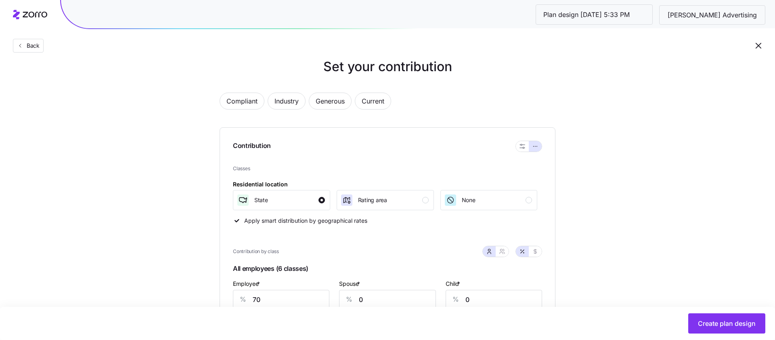
scroll to position [45, 0]
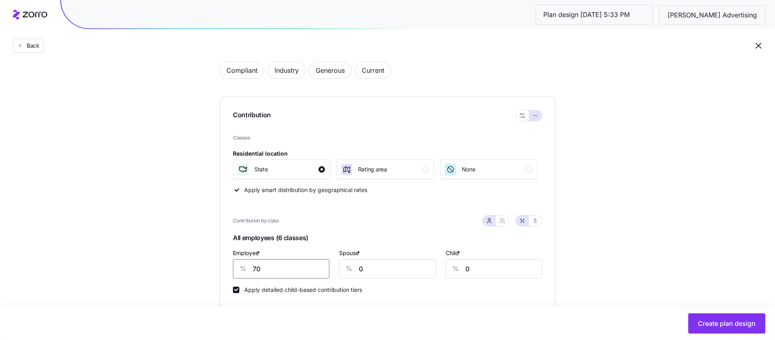
click at [295, 260] on input "70" at bounding box center [281, 268] width 97 height 19
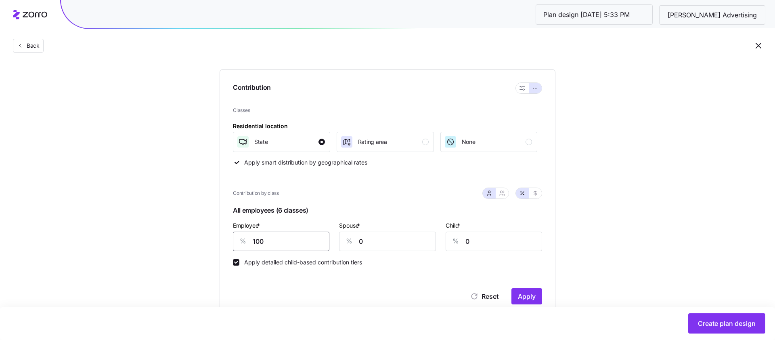
scroll to position [76, 0]
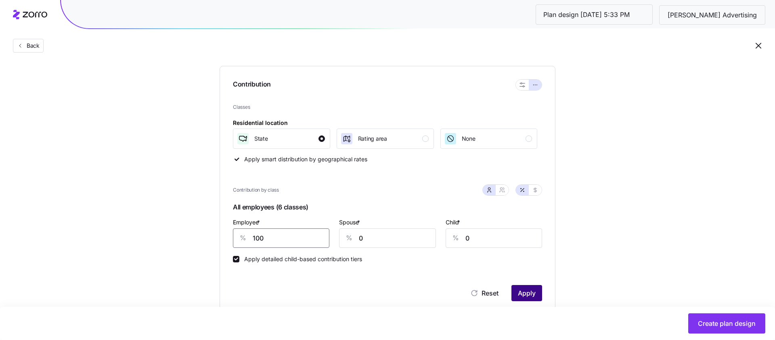
type input "100"
click at [529, 288] on button "Apply" at bounding box center [527, 293] width 31 height 16
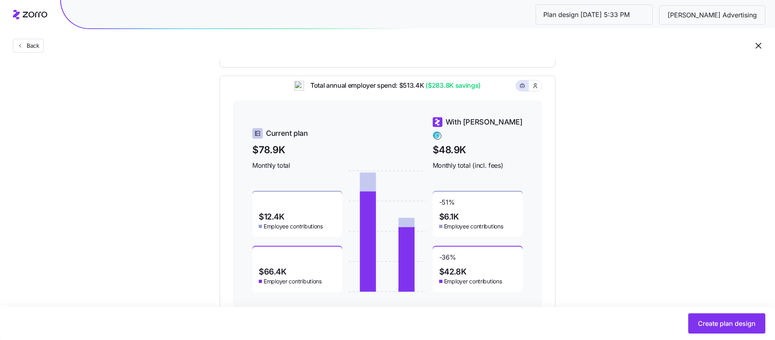
scroll to position [347, 0]
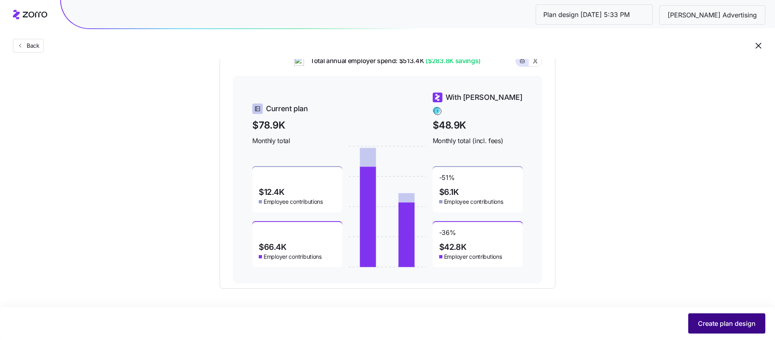
click at [728, 323] on span "Create plan design" at bounding box center [727, 323] width 58 height 10
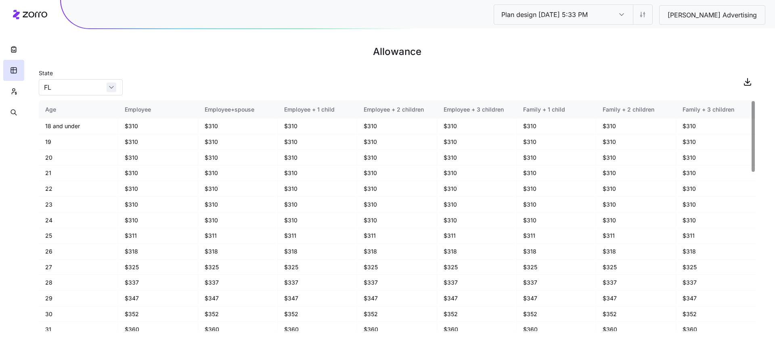
click at [109, 87] on div "FL" at bounding box center [81, 87] width 84 height 16
click at [153, 75] on div "State FL" at bounding box center [397, 81] width 717 height 27
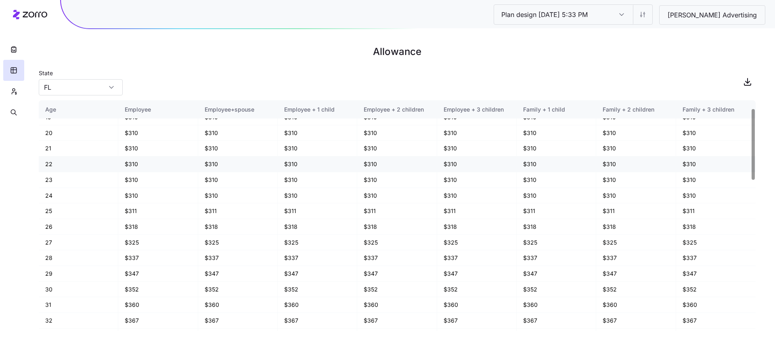
scroll to position [26, 0]
drag, startPoint x: 137, startPoint y: 208, endPoint x: 110, endPoint y: 208, distance: 27.5
click at [110, 208] on tr "25 $311 $311 $311 $311 $311 $311 $311 $311" at bounding box center [397, 210] width 717 height 16
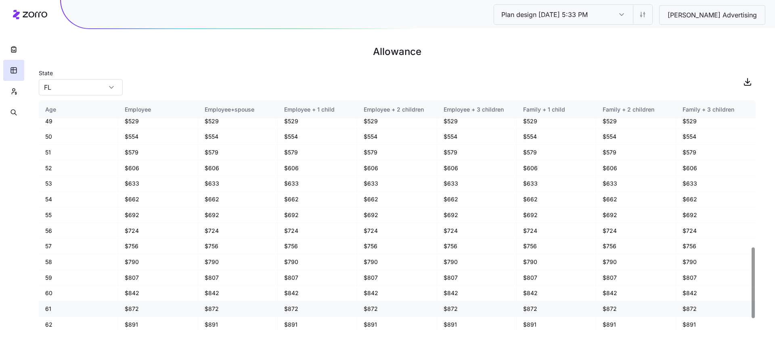
scroll to position [490, 0]
drag, startPoint x: 138, startPoint y: 287, endPoint x: 121, endPoint y: 287, distance: 17.0
click at [121, 287] on td "$842" at bounding box center [158, 292] width 80 height 16
click at [670, 17] on html "Plan design 10/08/2025 5:33 PM Plan design 10/08/2025 5:33 PM Kurian's Advertis…" at bounding box center [387, 170] width 775 height 340
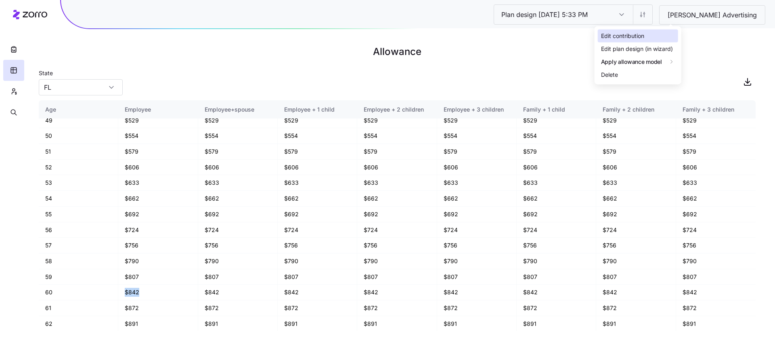
click at [655, 32] on div "Edit contribution" at bounding box center [638, 35] width 80 height 13
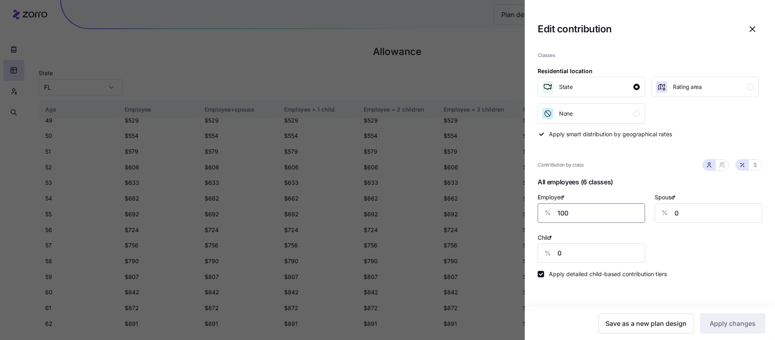
click at [589, 215] on input "100" at bounding box center [591, 212] width 107 height 19
click at [759, 166] on button "button" at bounding box center [755, 165] width 13 height 10
click at [741, 165] on icon "button" at bounding box center [742, 165] width 6 height 6
type input "100"
click at [750, 29] on icon "button" at bounding box center [753, 29] width 10 height 10
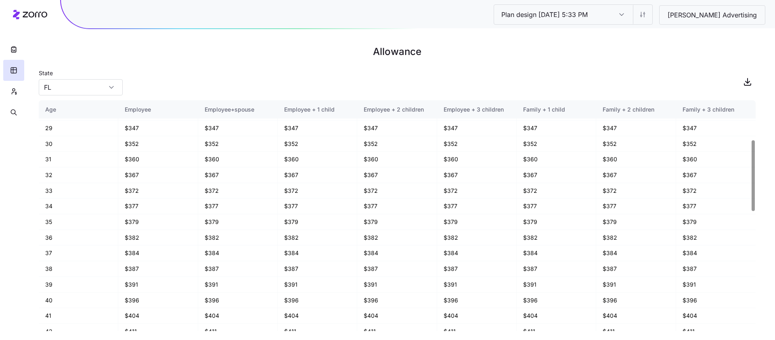
scroll to position [0, 0]
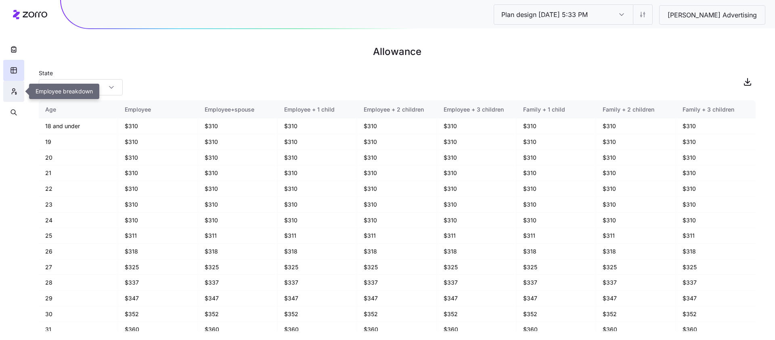
click at [15, 94] on icon "button" at bounding box center [13, 91] width 7 height 8
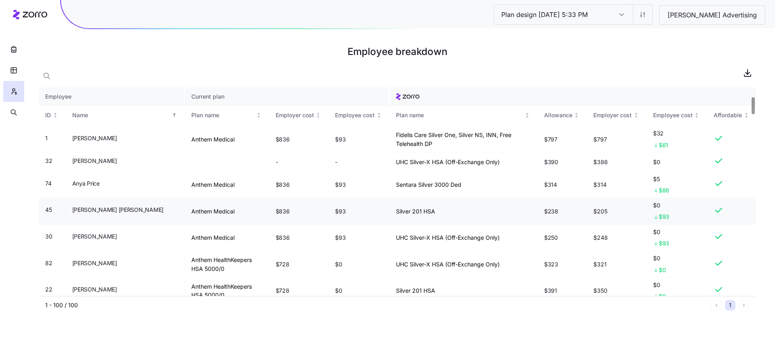
scroll to position [196, 0]
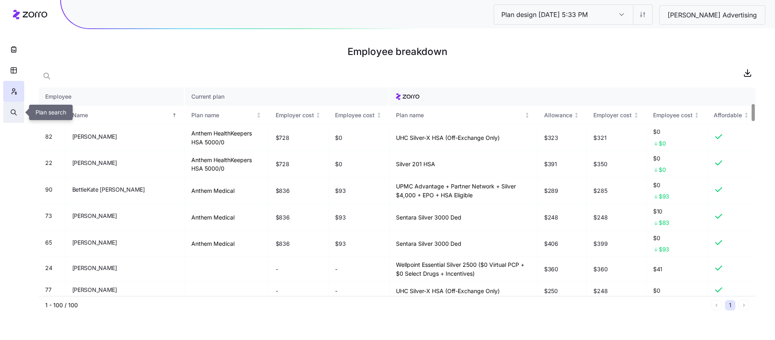
click at [12, 113] on icon "button" at bounding box center [13, 111] width 4 height 4
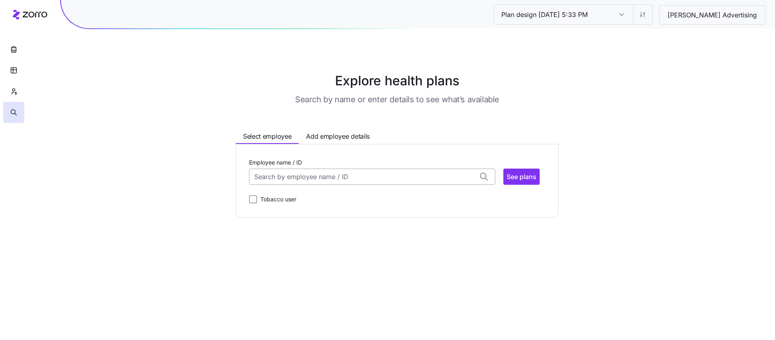
click at [288, 177] on input "Employee name / ID" at bounding box center [372, 176] width 246 height 16
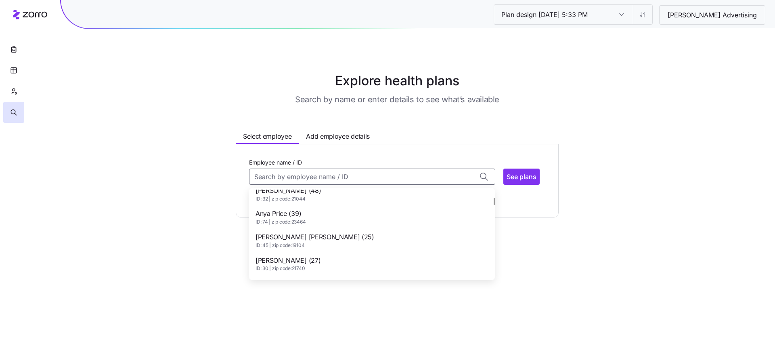
scroll to position [90, 0]
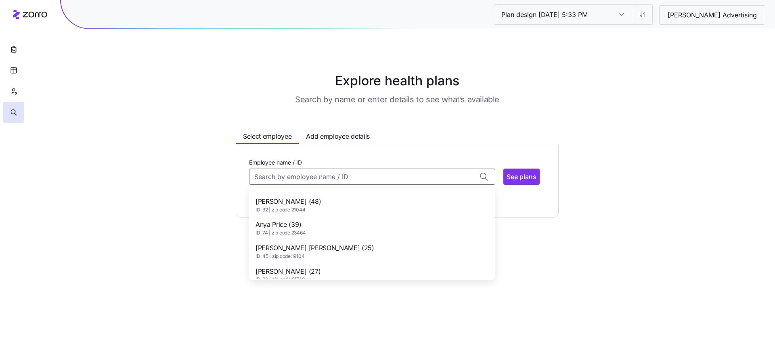
click at [338, 230] on div "Anya Price (39) ID: 74 | zip code: 23464" at bounding box center [372, 227] width 243 height 23
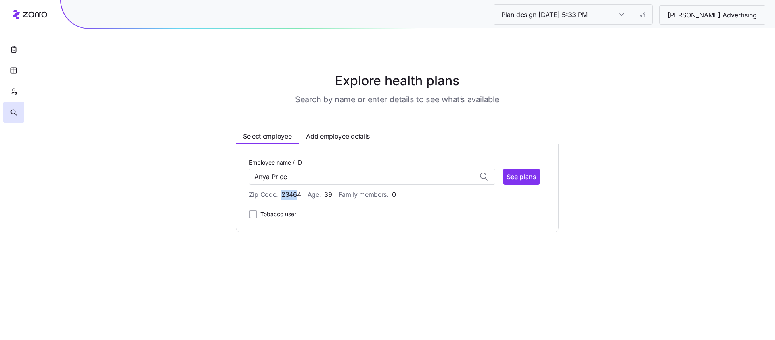
drag, startPoint x: 279, startPoint y: 195, endPoint x: 302, endPoint y: 195, distance: 23.4
click at [300, 195] on div "Zip Code: 23464 Age: 39 Family members: 0" at bounding box center [397, 194] width 296 height 10
type input "Anya Price (ID: 74)"
click at [325, 211] on div "Tobacco user" at bounding box center [397, 214] width 296 height 10
click at [512, 178] on span "See plans" at bounding box center [522, 177] width 30 height 10
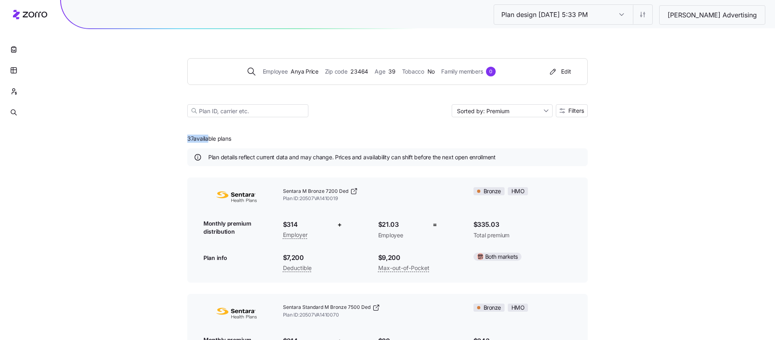
drag, startPoint x: 183, startPoint y: 139, endPoint x: 207, endPoint y: 139, distance: 24.2
click at [214, 197] on img at bounding box center [237, 196] width 67 height 19
click at [569, 115] on button "Filters" at bounding box center [572, 110] width 32 height 13
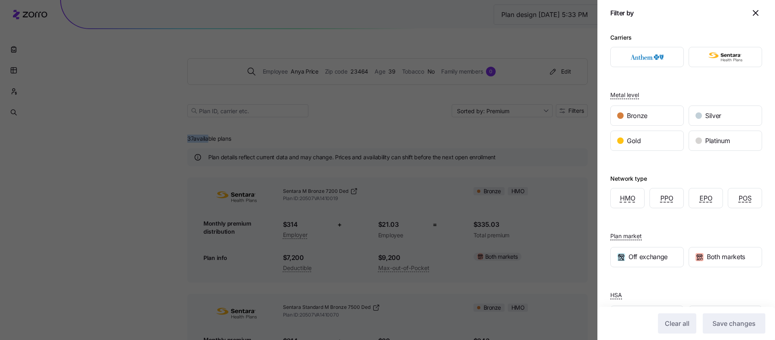
scroll to position [31, 0]
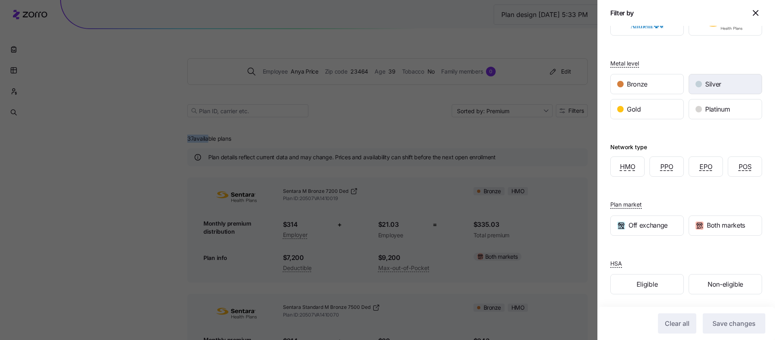
click at [713, 90] on div "Silver" at bounding box center [725, 83] width 73 height 19
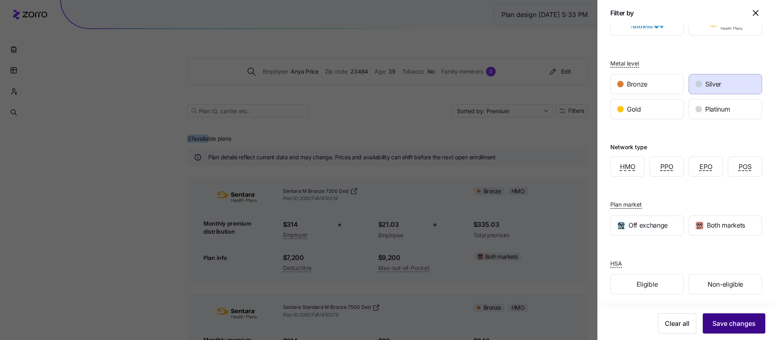
click at [738, 323] on span "Save changes" at bounding box center [734, 323] width 43 height 10
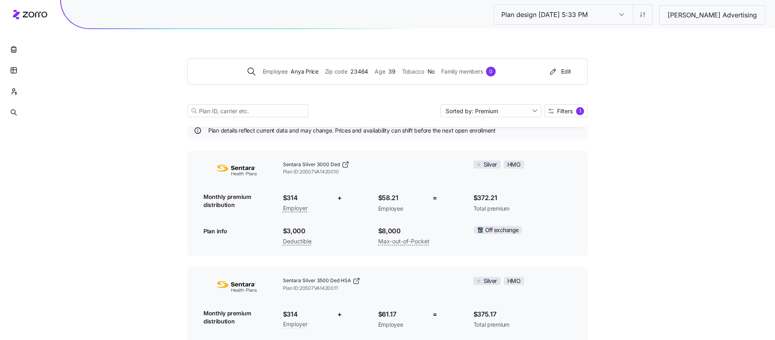
scroll to position [0, 0]
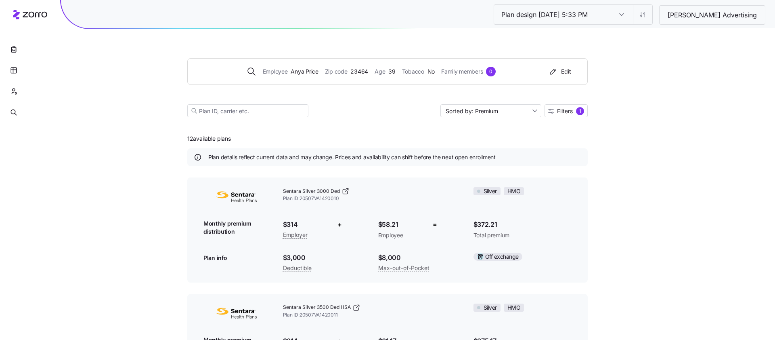
drag, startPoint x: 184, startPoint y: 136, endPoint x: 266, endPoint y: 136, distance: 81.6
click at [14, 50] on icon "button" at bounding box center [14, 49] width 8 height 8
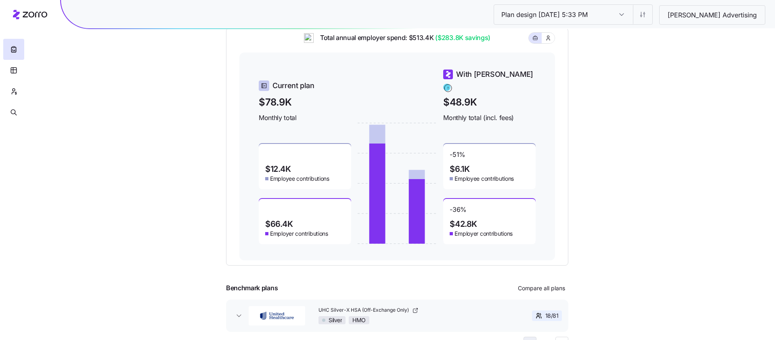
scroll to position [103, 0]
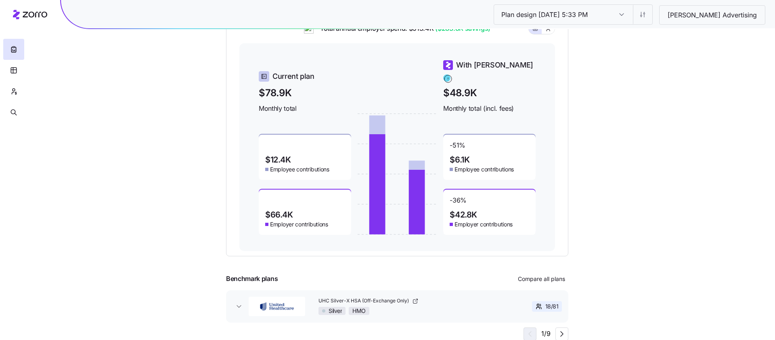
drag, startPoint x: 444, startPoint y: 103, endPoint x: 518, endPoint y: 103, distance: 74.3
click at [518, 103] on span "Monthly total (incl. fees)" at bounding box center [489, 108] width 92 height 10
click at [518, 118] on div "-51 % $6.1K Employee contributions -36 % $42.8K Employer contributions" at bounding box center [489, 173] width 92 height 121
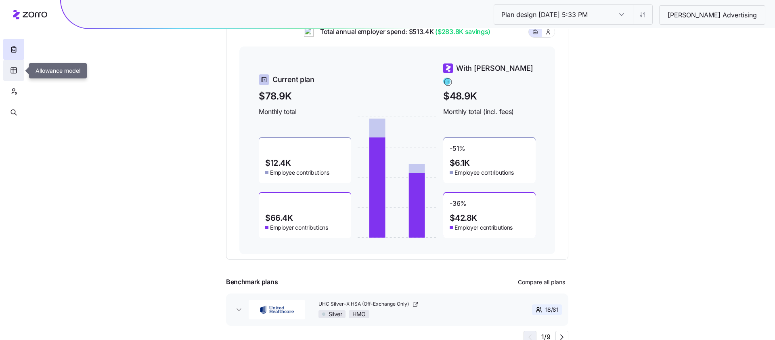
click at [18, 69] on button "button" at bounding box center [13, 70] width 21 height 21
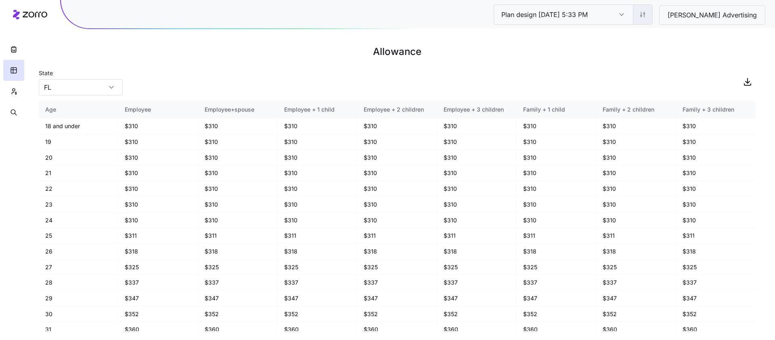
click at [674, 11] on html "Plan design 10/08/2025 5:33 PM Plan design 10/08/2025 5:33 PM Kurian's Advertis…" at bounding box center [387, 170] width 775 height 340
click at [655, 46] on div "Edit plan design (in wizard)" at bounding box center [637, 48] width 72 height 9
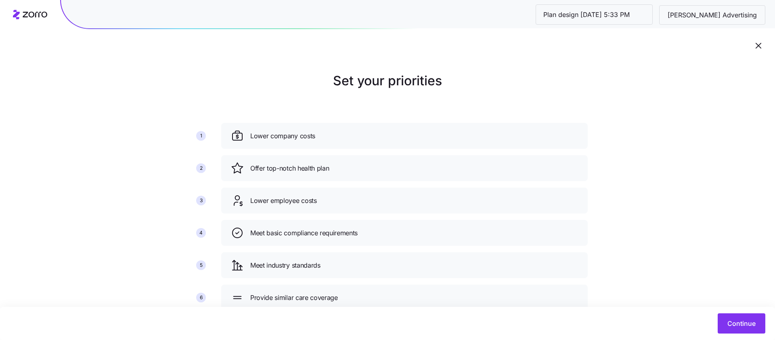
scroll to position [28, 0]
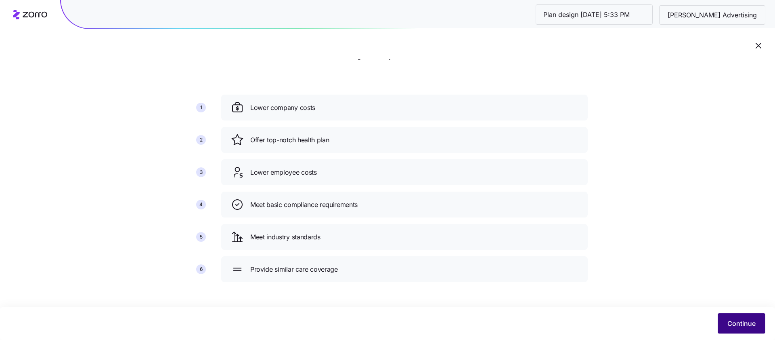
click at [748, 316] on button "Continue" at bounding box center [742, 323] width 48 height 20
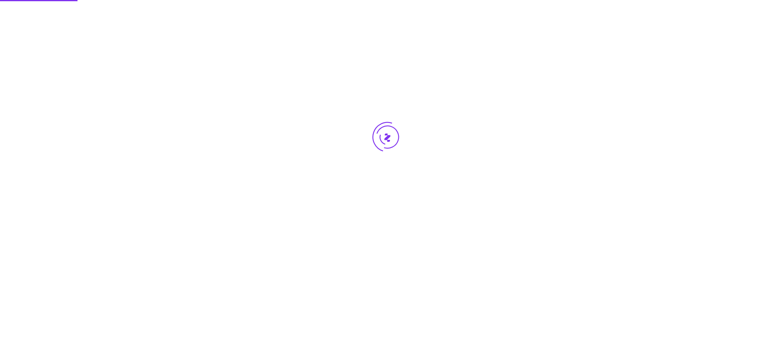
scroll to position [0, 0]
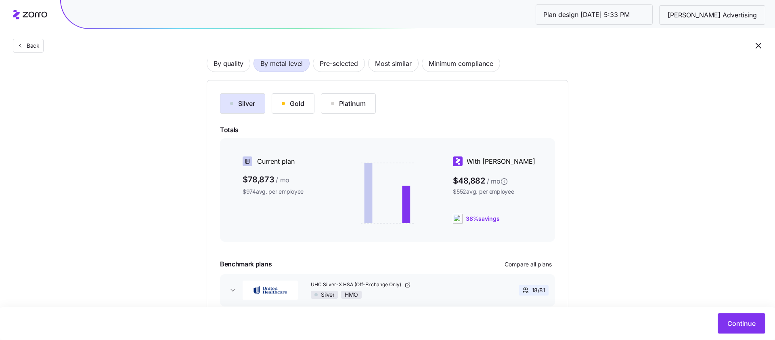
scroll to position [62, 0]
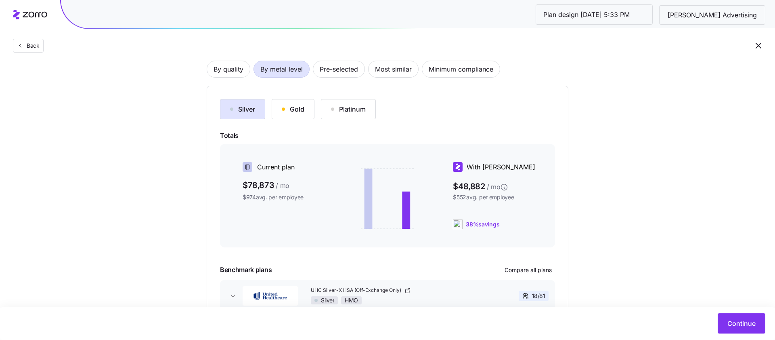
click at [292, 110] on div "Gold" at bounding box center [293, 109] width 23 height 10
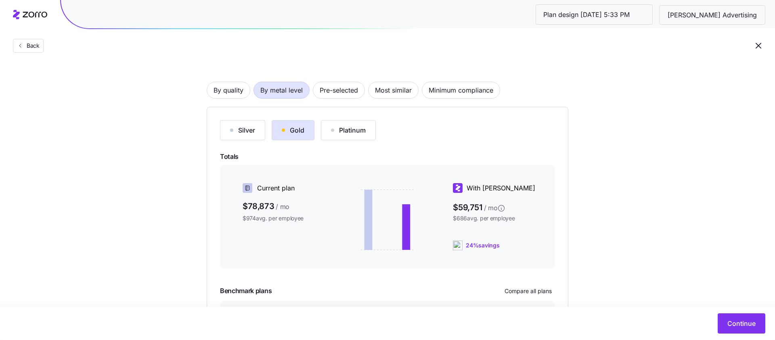
scroll to position [40, 0]
click at [248, 130] on div "Silver" at bounding box center [242, 131] width 25 height 10
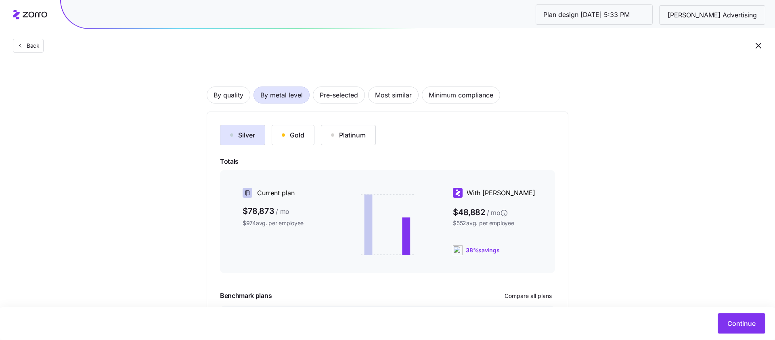
scroll to position [59, 0]
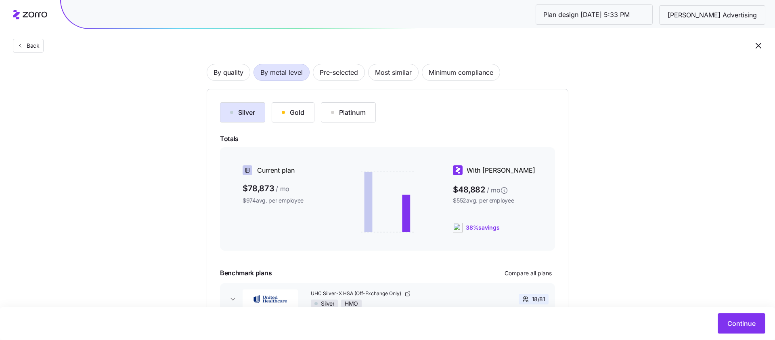
click at [761, 47] on icon "button" at bounding box center [759, 46] width 10 height 10
